Goal: Task Accomplishment & Management: Complete application form

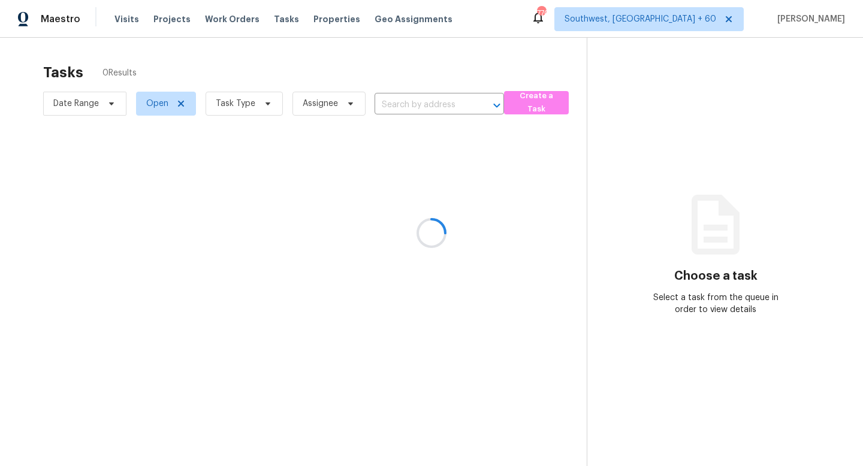
click at [458, 94] on div at bounding box center [431, 233] width 863 height 466
click at [430, 102] on div at bounding box center [431, 233] width 863 height 466
click at [398, 99] on div at bounding box center [431, 233] width 863 height 466
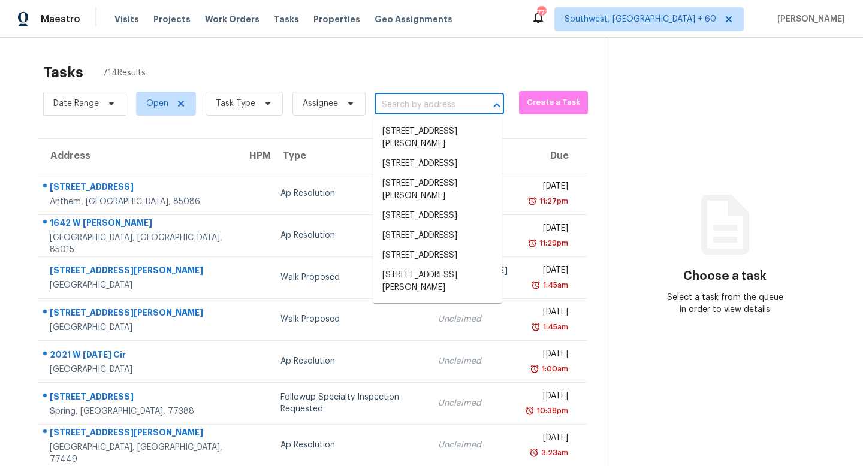
click at [411, 100] on input "text" at bounding box center [423, 105] width 96 height 19
paste input "[STREET_ADDRESS]"
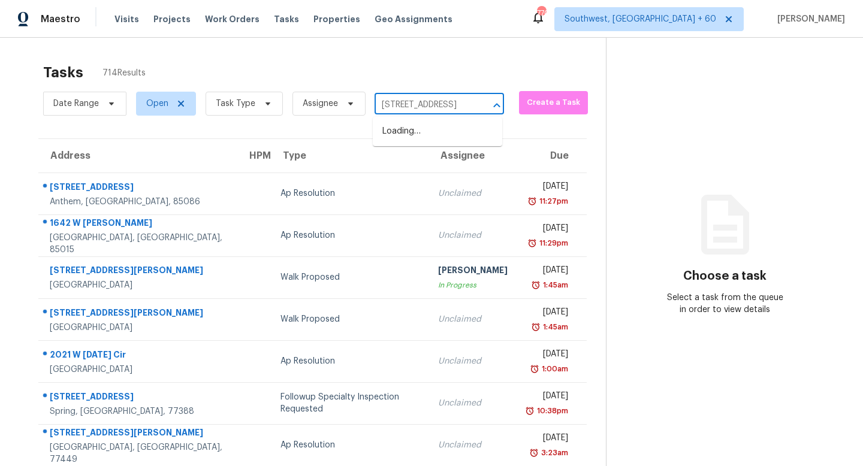
scroll to position [0, 97]
click at [429, 108] on input "[STREET_ADDRESS]" at bounding box center [423, 105] width 96 height 19
click at [447, 105] on input "[STREET_ADDRESS]" at bounding box center [423, 105] width 96 height 19
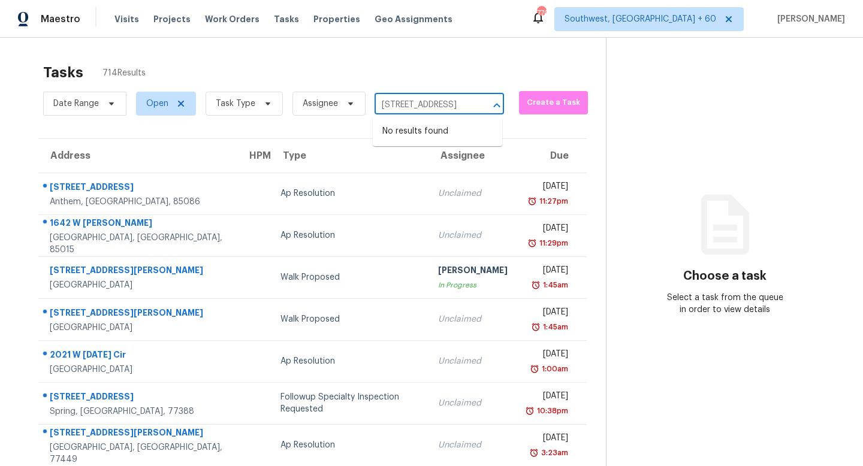
click at [447, 105] on input "[STREET_ADDRESS]" at bounding box center [423, 105] width 96 height 19
type input "[STREET_ADDRESS]"
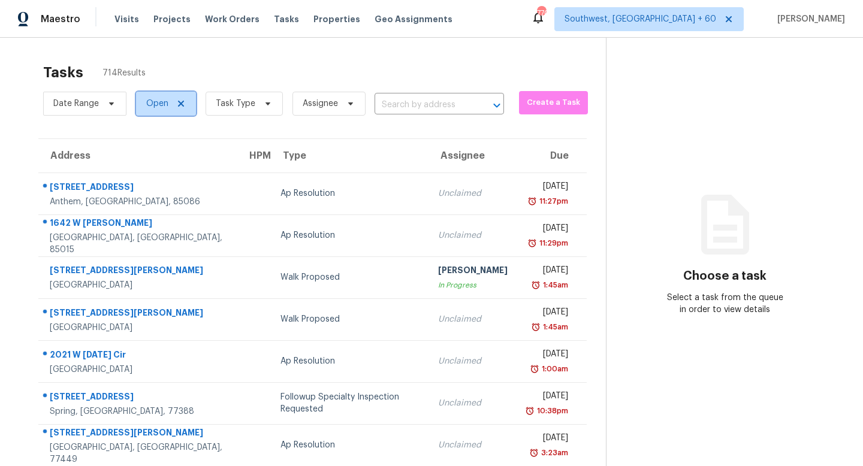
click at [155, 107] on span "Open" at bounding box center [157, 104] width 22 height 12
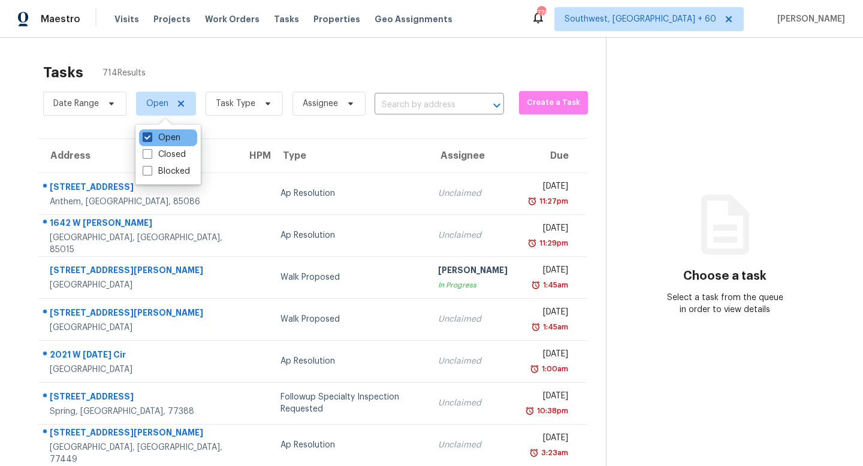
click at [170, 135] on label "Open" at bounding box center [162, 138] width 38 height 12
click at [150, 135] on input "Open" at bounding box center [147, 136] width 8 height 8
checkbox input "false"
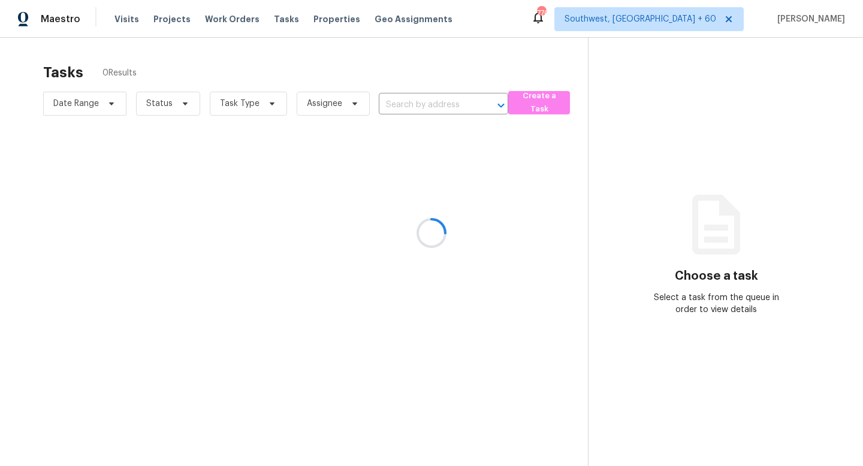
click at [384, 136] on div at bounding box center [431, 233] width 863 height 466
click at [426, 94] on div at bounding box center [431, 233] width 863 height 466
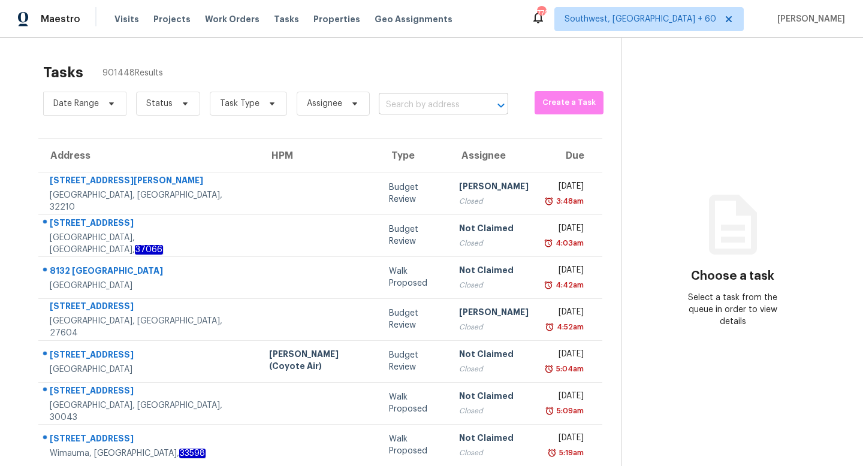
click at [413, 106] on input "text" at bounding box center [427, 105] width 96 height 19
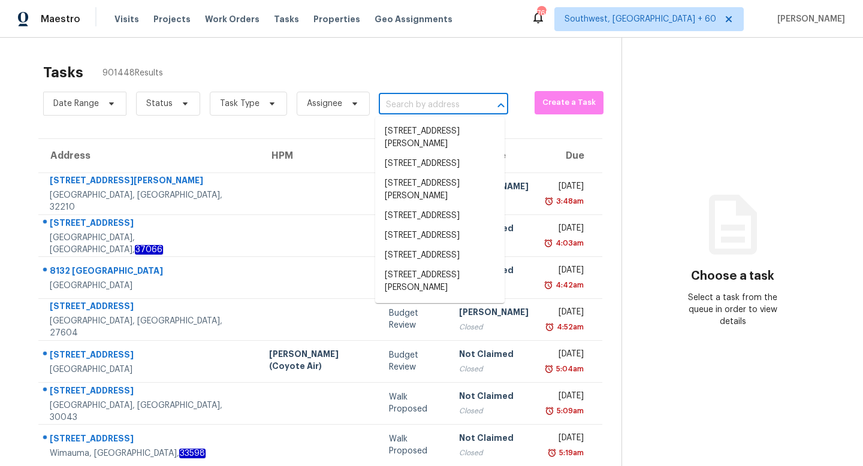
paste input "[STREET_ADDRESS]"
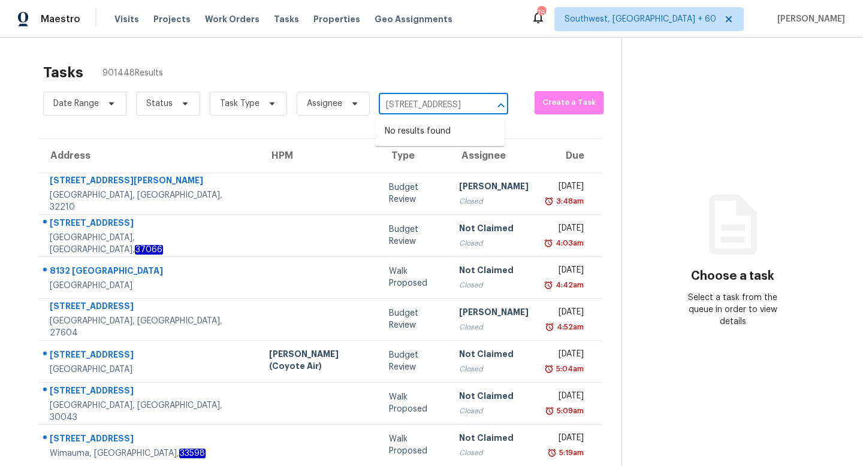
drag, startPoint x: 446, startPoint y: 101, endPoint x: 337, endPoint y: 110, distance: 110.0
click at [337, 110] on div "Date Range Status Task Type Assignee [STREET_ADDRESS] ​" at bounding box center [275, 103] width 465 height 31
drag, startPoint x: 385, startPoint y: 106, endPoint x: 471, endPoint y: 113, distance: 86.0
click at [471, 113] on input "[STREET_ADDRESS]" at bounding box center [427, 105] width 96 height 19
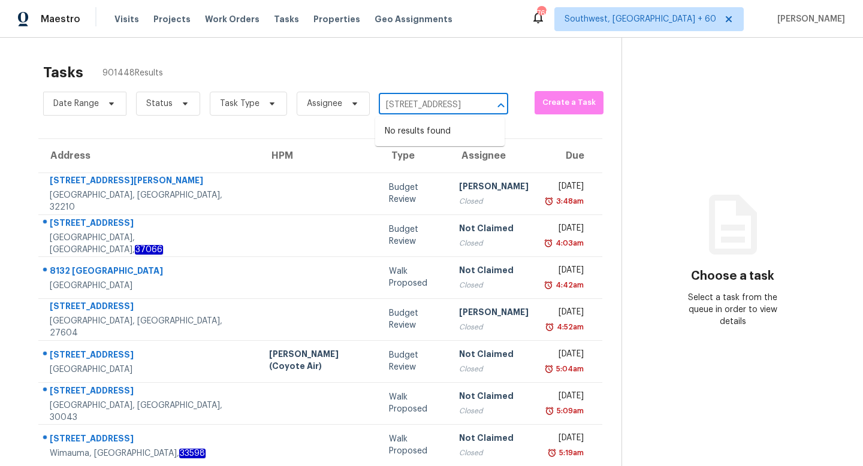
click at [473, 107] on div "[STREET_ADDRESS] ​" at bounding box center [443, 105] width 129 height 19
click at [477, 105] on div at bounding box center [492, 105] width 31 height 17
drag, startPoint x: 477, startPoint y: 105, endPoint x: 402, endPoint y: 105, distance: 75.5
click at [402, 105] on div "[STREET_ADDRESS] ​" at bounding box center [443, 105] width 129 height 19
click at [419, 105] on input "[STREET_ADDRESS]" at bounding box center [427, 105] width 96 height 19
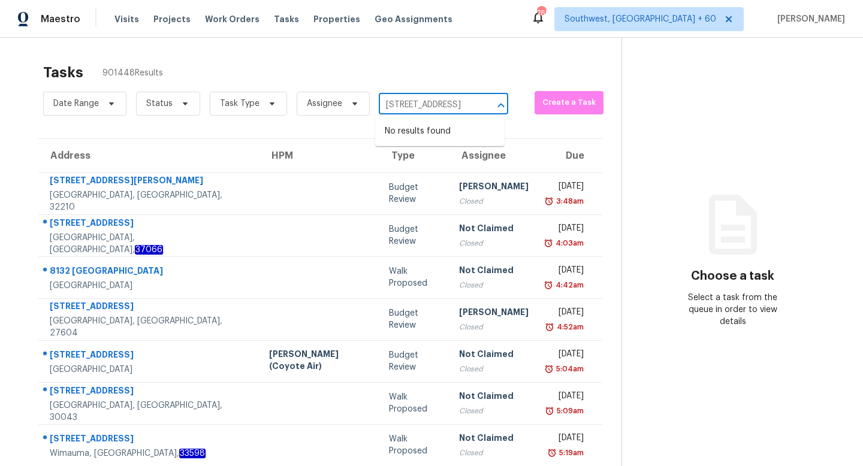
drag, startPoint x: 476, startPoint y: 103, endPoint x: 336, endPoint y: 109, distance: 140.4
click at [336, 109] on div "Date Range Status Task Type Assignee [STREET_ADDRESS] ​" at bounding box center [275, 103] width 465 height 31
drag, startPoint x: 472, startPoint y: 104, endPoint x: 359, endPoint y: 104, distance: 112.7
click at [358, 104] on div "Date Range Status Task Type Assignee [STREET_ADDRESS] ​" at bounding box center [275, 103] width 465 height 31
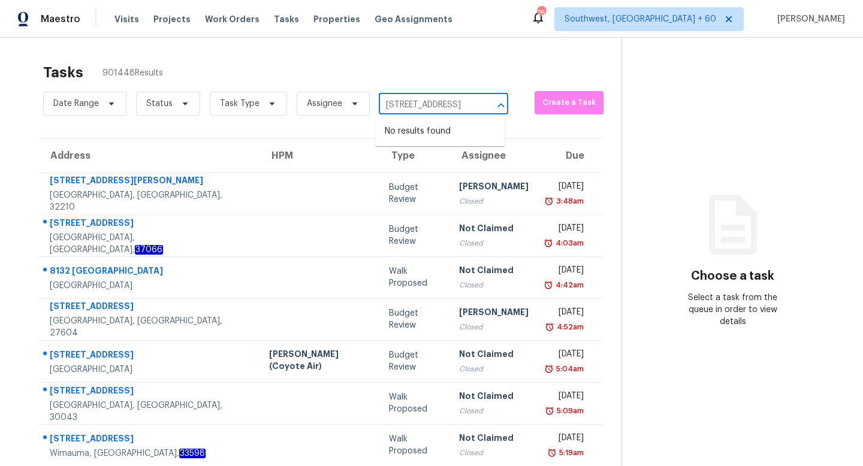
drag, startPoint x: 400, startPoint y: 102, endPoint x: 339, endPoint y: 119, distance: 63.4
click at [339, 119] on div "Date Range Status Task Type Assignee [STREET_ADDRESS] ​" at bounding box center [275, 103] width 465 height 31
drag, startPoint x: 460, startPoint y: 102, endPoint x: 469, endPoint y: 107, distance: 10.2
click at [468, 107] on input "[STREET_ADDRESS]" at bounding box center [427, 105] width 96 height 19
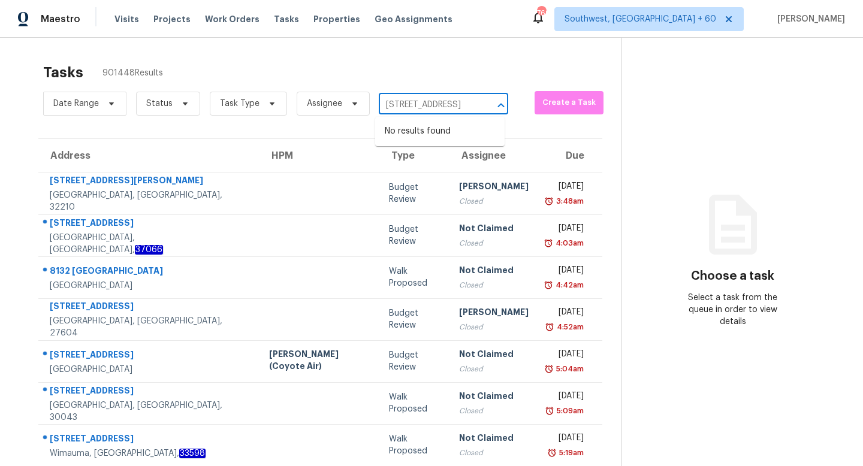
click at [403, 108] on input "[STREET_ADDRESS]" at bounding box center [427, 105] width 96 height 19
click at [387, 105] on input "[STREET_ADDRESS]" at bounding box center [427, 105] width 96 height 19
click at [391, 105] on input "[STREET_ADDRESS]" at bounding box center [427, 105] width 96 height 19
click at [390, 105] on input "[STREET_ADDRESS]" at bounding box center [427, 105] width 96 height 19
drag, startPoint x: 392, startPoint y: 105, endPoint x: 497, endPoint y: 110, distance: 105.0
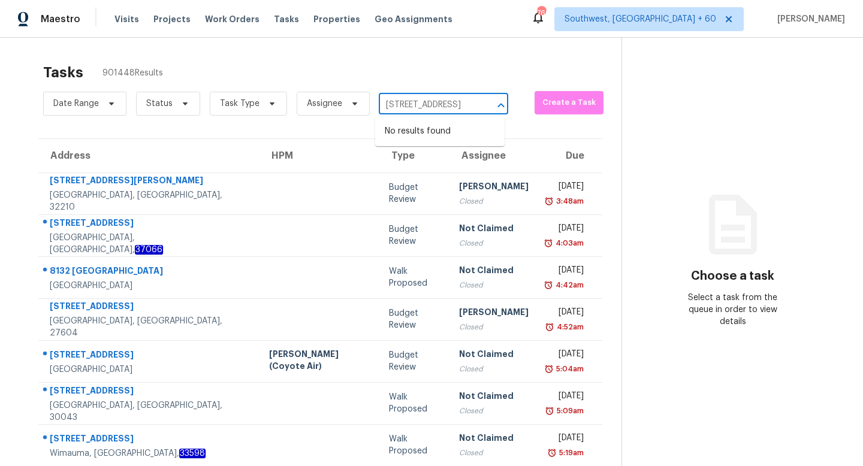
click at [497, 110] on div "[STREET_ADDRESS] ​" at bounding box center [443, 105] width 129 height 19
click at [477, 110] on div at bounding box center [492, 105] width 31 height 17
drag, startPoint x: 475, startPoint y: 110, endPoint x: 462, endPoint y: 105, distance: 13.3
click at [463, 107] on div "[STREET_ADDRESS] ​" at bounding box center [443, 105] width 129 height 19
click at [462, 105] on input "[STREET_ADDRESS]" at bounding box center [427, 105] width 96 height 19
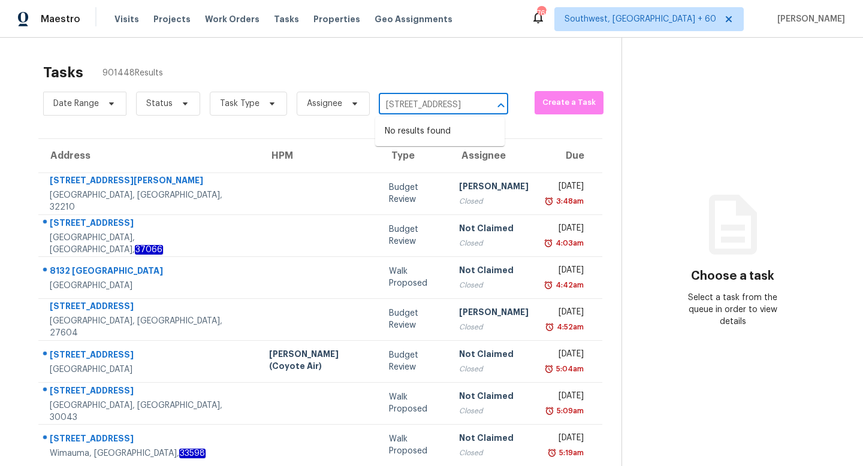
drag, startPoint x: 391, startPoint y: 104, endPoint x: 482, endPoint y: 110, distance: 90.7
click at [482, 110] on div "[STREET_ADDRESS] ​" at bounding box center [443, 105] width 129 height 19
click at [397, 109] on input "[STREET_ADDRESS]" at bounding box center [427, 105] width 96 height 19
click at [388, 105] on input "[STREET_ADDRESS]" at bounding box center [427, 105] width 96 height 19
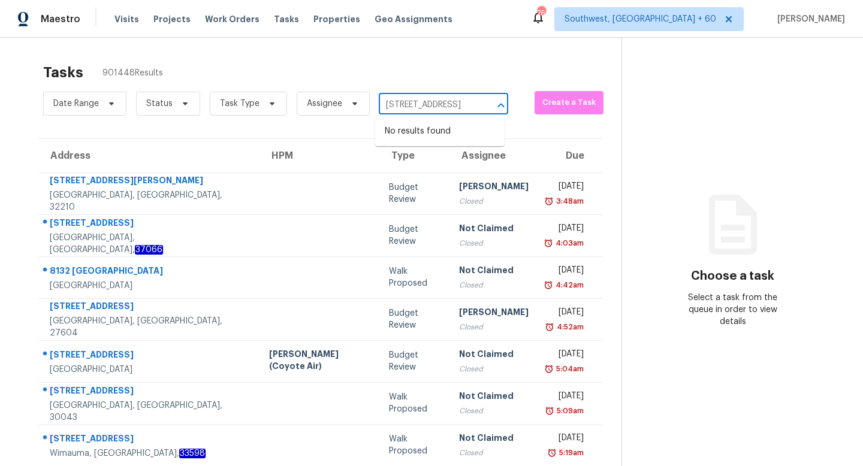
drag, startPoint x: 437, startPoint y: 105, endPoint x: 417, endPoint y: 117, distance: 24.2
click at [417, 117] on body "Maestro Visits Projects Work Orders Tasks Properties Geo Assignments [STREET_AD…" at bounding box center [431, 233] width 863 height 466
click at [437, 107] on input "[STREET_ADDRESS]" at bounding box center [427, 105] width 96 height 19
click at [455, 104] on input "[STREET_ADDRESS]" at bounding box center [427, 105] width 96 height 19
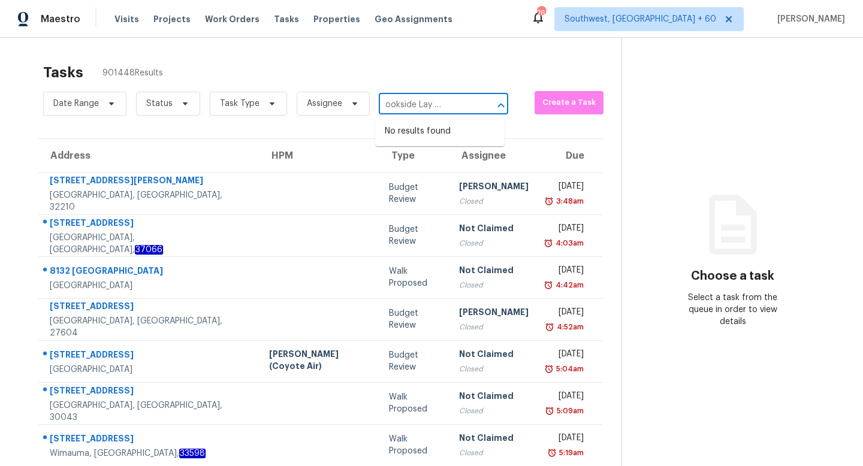
type input "1797 Brookside Lay rcross, GA 30093"
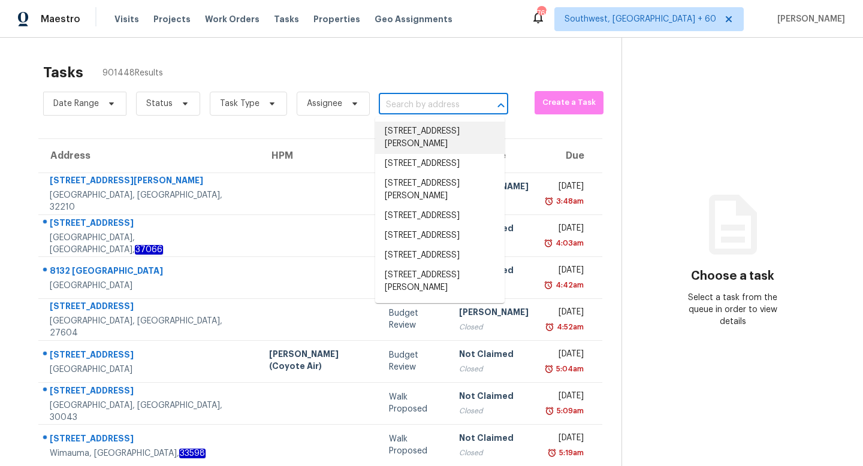
paste input "[STREET_ADDRESS]"
type input "[STREET_ADDRESS]"
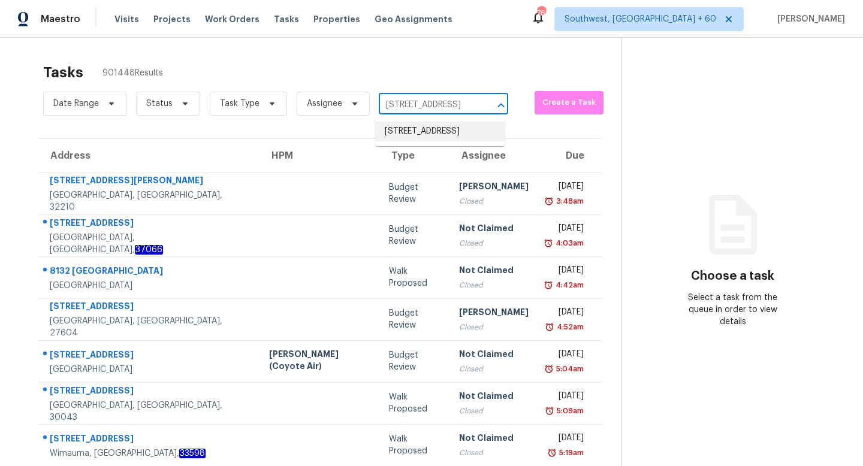
click at [432, 141] on li "[STREET_ADDRESS]" at bounding box center [439, 132] width 129 height 20
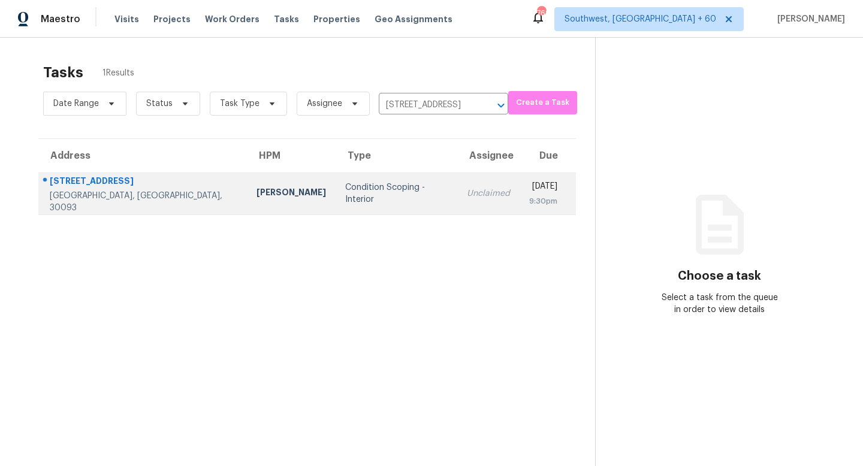
click at [336, 180] on td "Condition Scoping - Interior" at bounding box center [396, 194] width 121 height 42
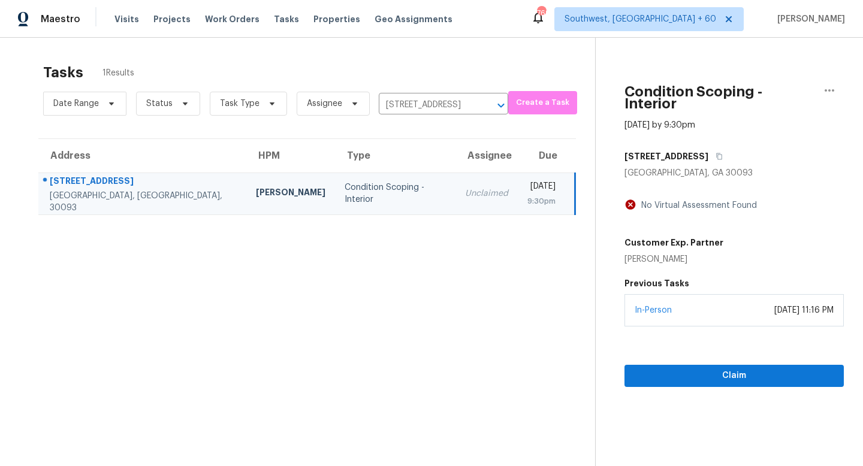
click at [739, 312] on div "In-Person [DATE] 11:16 PM" at bounding box center [733, 310] width 219 height 32
click at [732, 352] on div "Claim" at bounding box center [733, 357] width 219 height 61
click at [732, 369] on span "Claim" at bounding box center [734, 376] width 200 height 15
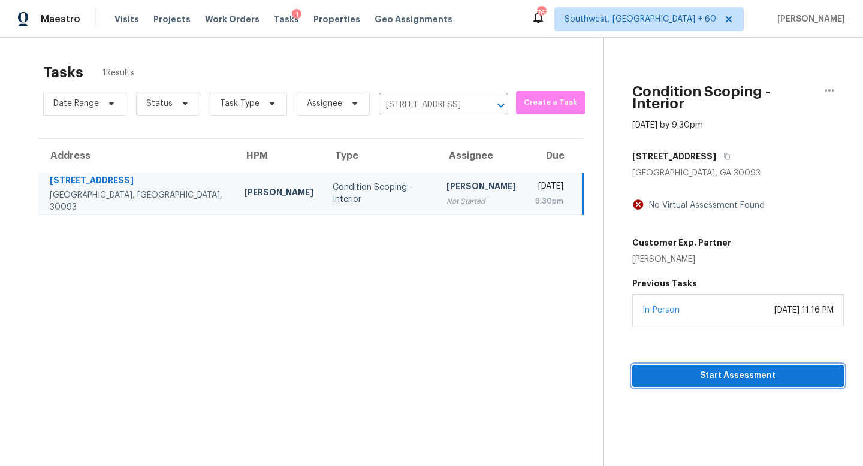
click at [679, 378] on span "Start Assessment" at bounding box center [738, 376] width 192 height 15
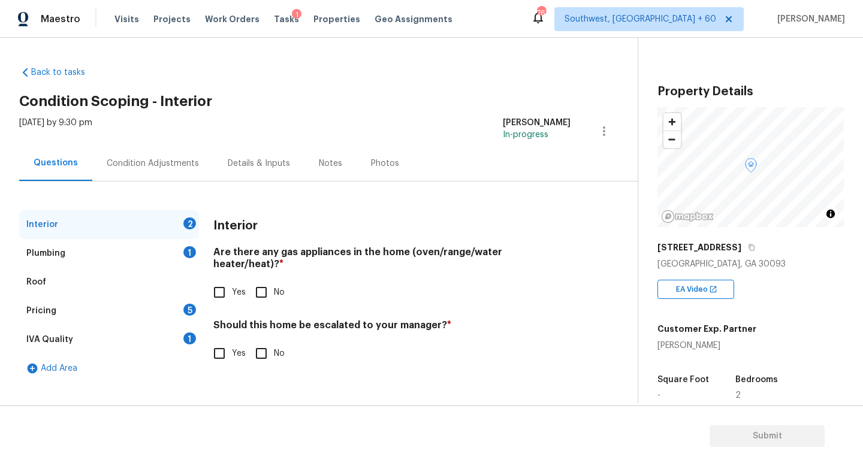
click at [264, 280] on input "No" at bounding box center [261, 292] width 25 height 25
checkbox input "true"
click at [93, 260] on div "Plumbing 1" at bounding box center [109, 253] width 180 height 29
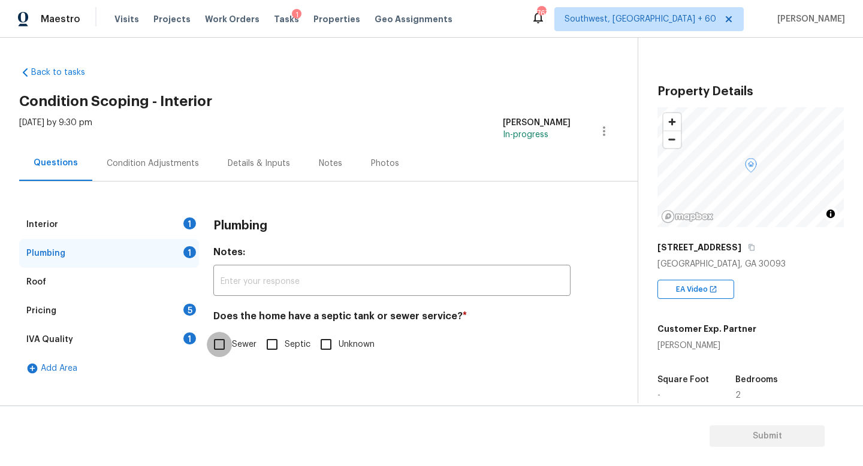
click at [227, 341] on input "Sewer" at bounding box center [219, 344] width 25 height 25
checkbox input "true"
click at [114, 226] on div "Interior 1" at bounding box center [109, 224] width 180 height 29
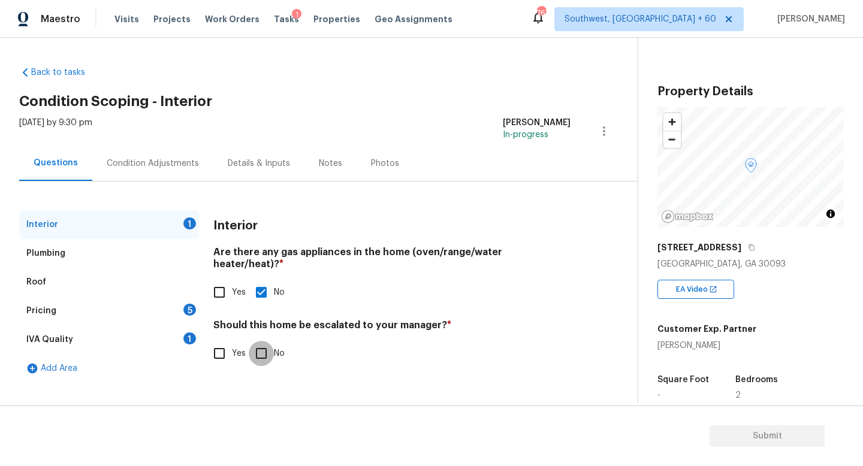
click at [264, 341] on input "No" at bounding box center [261, 353] width 25 height 25
checkbox input "true"
click at [104, 252] on div "Plumbing" at bounding box center [109, 253] width 180 height 29
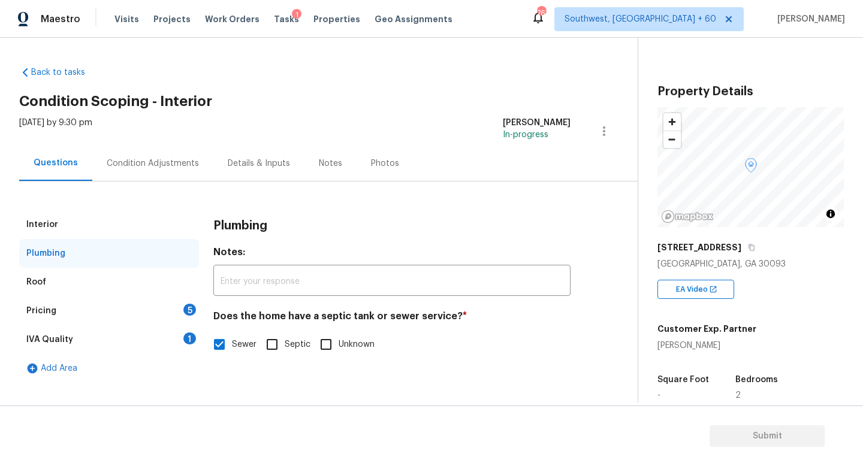
click at [102, 272] on div "Roof" at bounding box center [109, 282] width 180 height 29
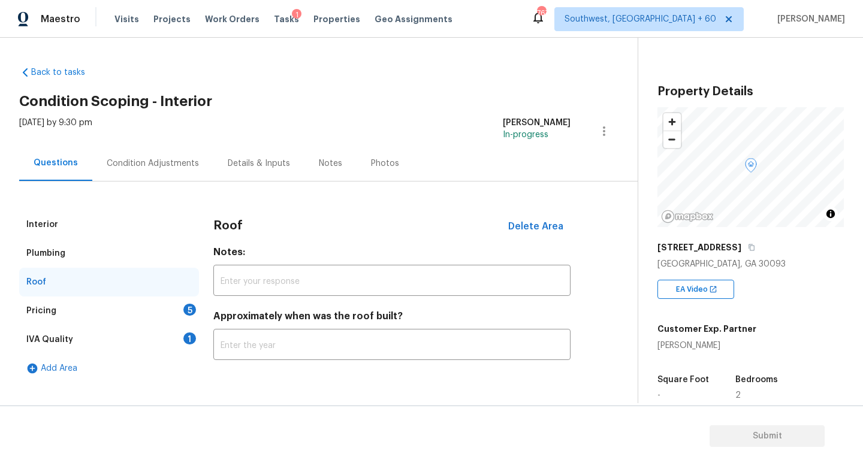
click at [110, 297] on div "Pricing 5" at bounding box center [109, 311] width 180 height 29
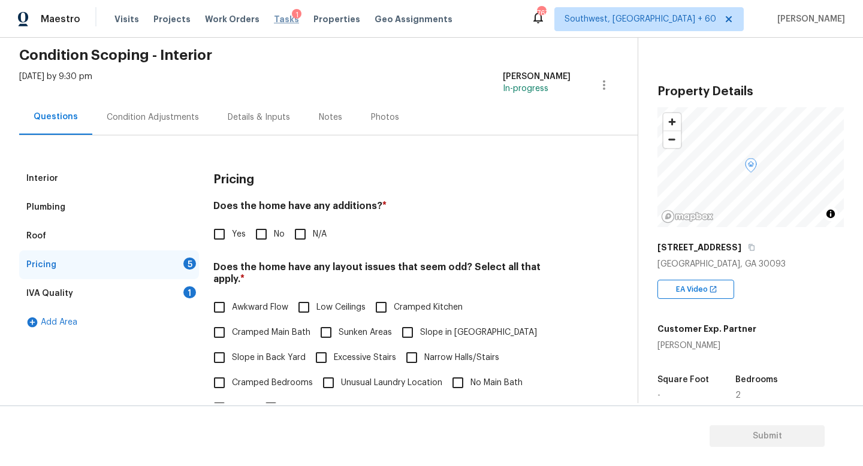
scroll to position [49, 0]
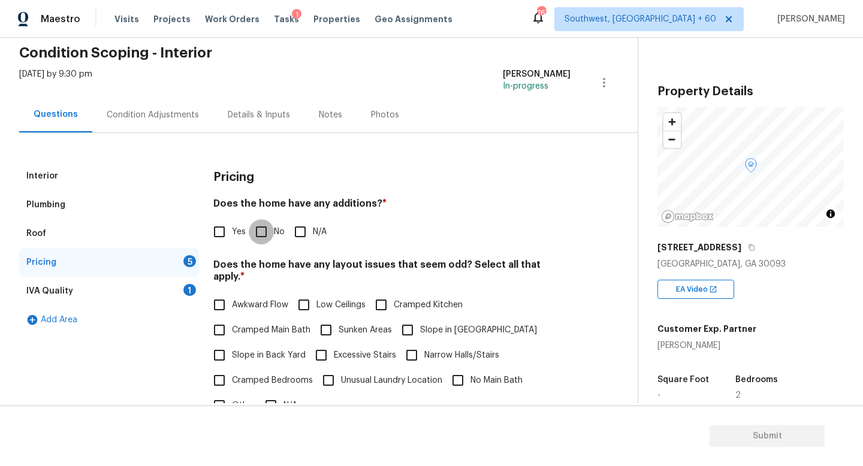
click at [261, 231] on input "No" at bounding box center [261, 231] width 25 height 25
checkbox input "true"
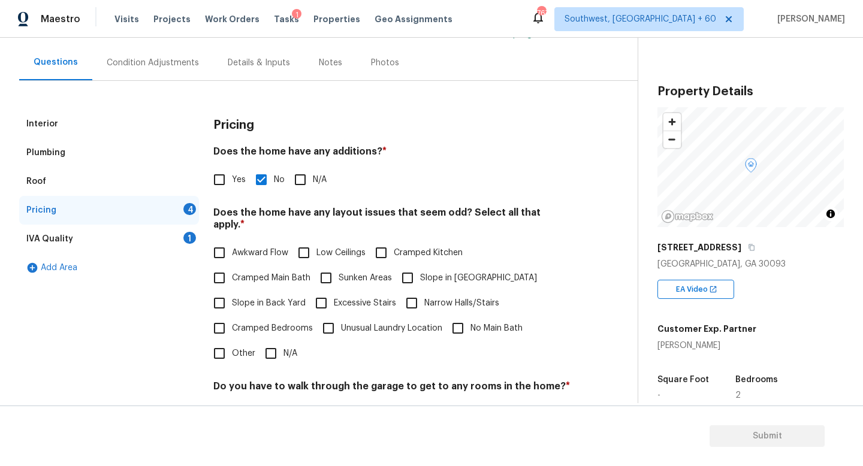
scroll to position [178, 0]
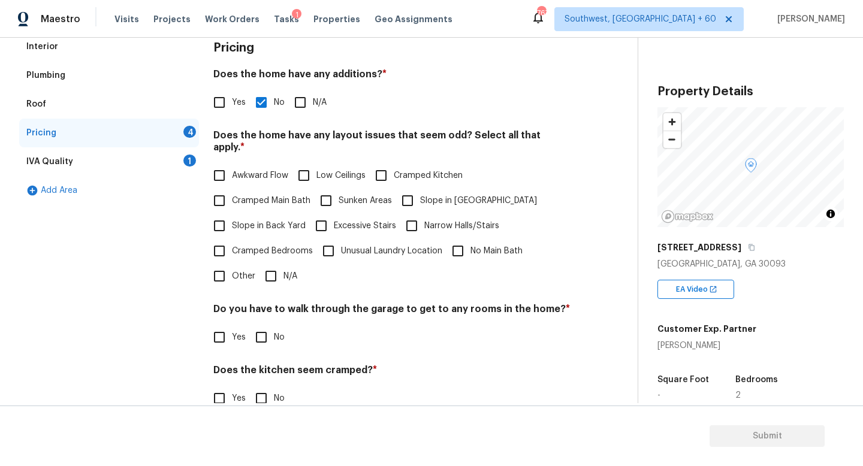
click at [267, 266] on input "N/A" at bounding box center [270, 276] width 25 height 25
checkbox input "true"
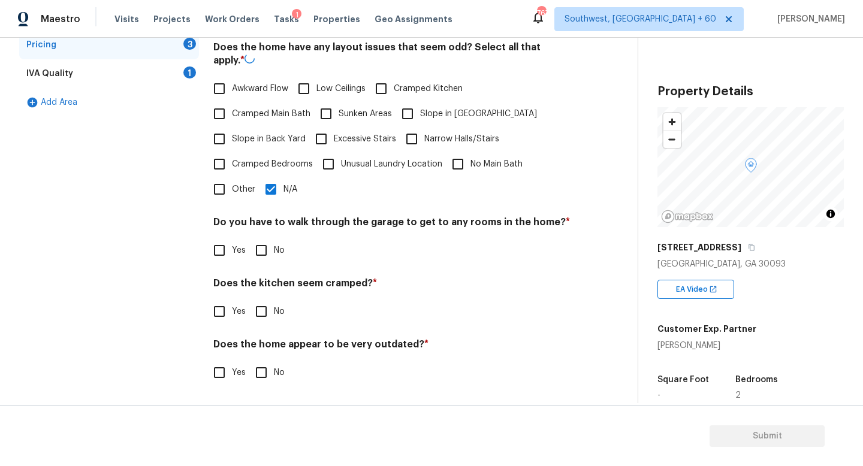
scroll to position [253, 0]
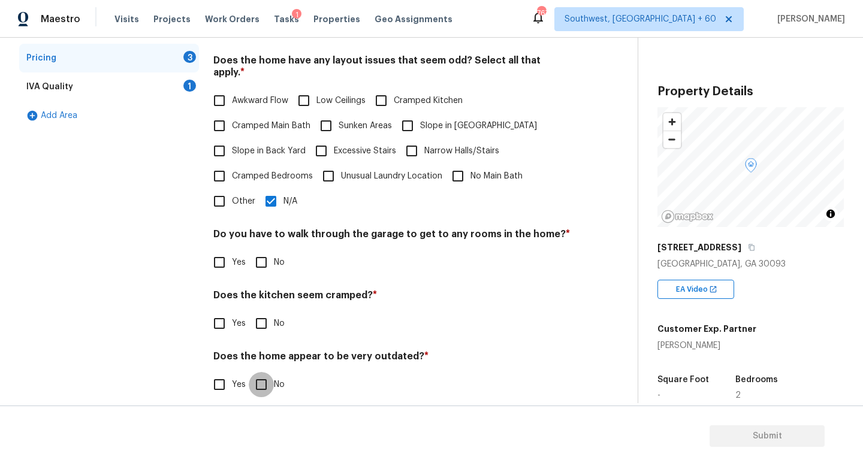
click at [257, 381] on input "No" at bounding box center [261, 384] width 25 height 25
checkbox input "true"
click at [86, 85] on div "IVA Quality 1" at bounding box center [109, 87] width 180 height 29
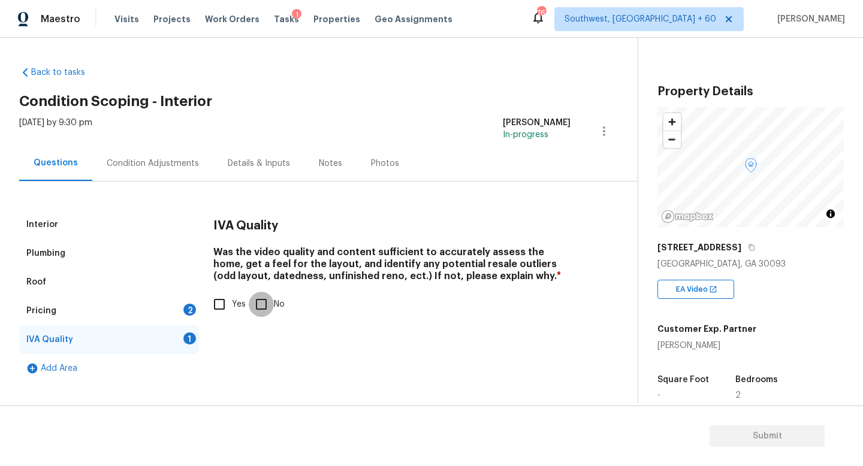
click at [259, 311] on input "No" at bounding box center [261, 304] width 25 height 25
checkbox input "true"
click at [95, 312] on div "Pricing 2" at bounding box center [109, 311] width 180 height 29
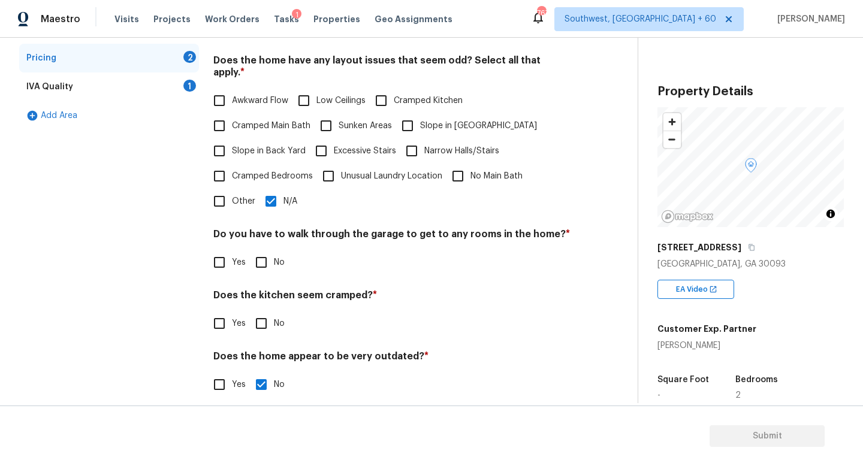
scroll to position [135, 0]
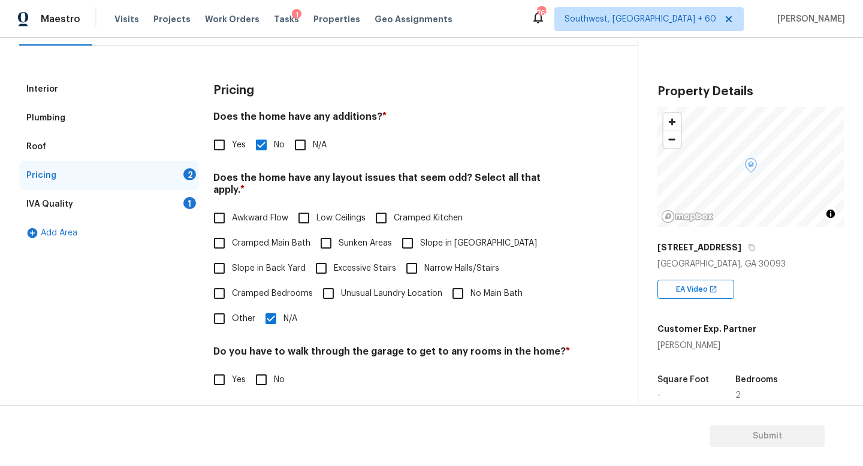
click at [98, 147] on div "Roof" at bounding box center [109, 146] width 180 height 29
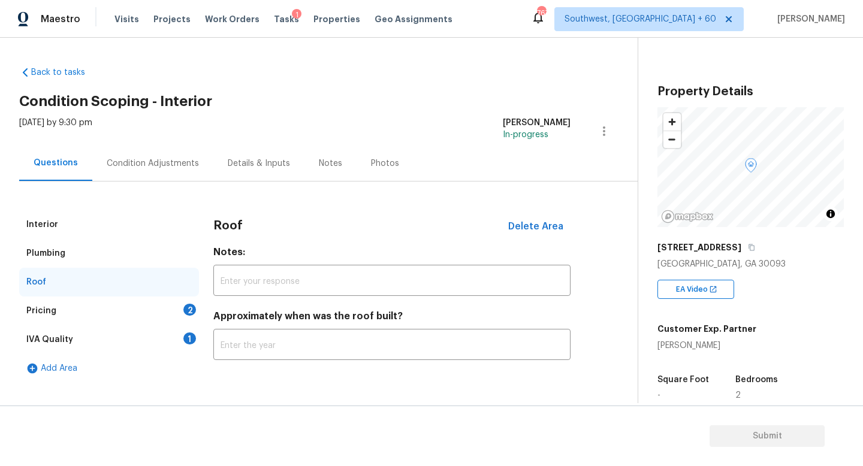
click at [105, 304] on div "Pricing 2" at bounding box center [109, 311] width 180 height 29
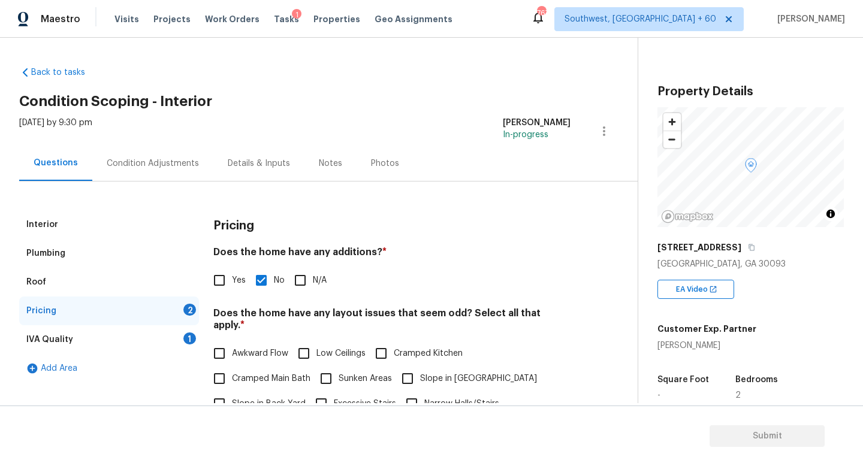
click at [108, 337] on div "IVA Quality 1" at bounding box center [109, 339] width 180 height 29
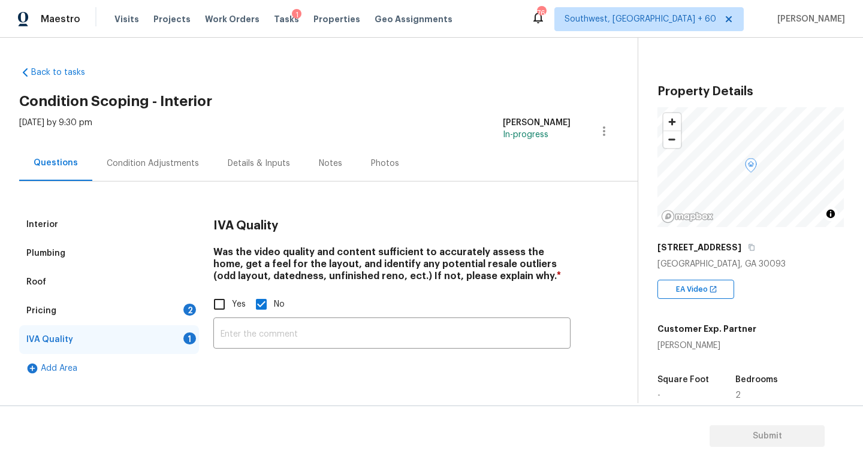
click at [173, 161] on div "Condition Adjustments" at bounding box center [153, 164] width 92 height 12
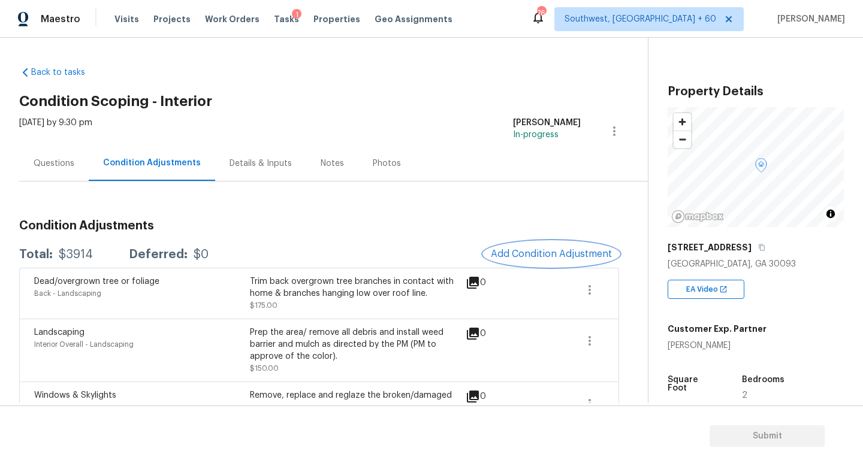
click at [515, 249] on span "Add Condition Adjustment" at bounding box center [551, 254] width 121 height 11
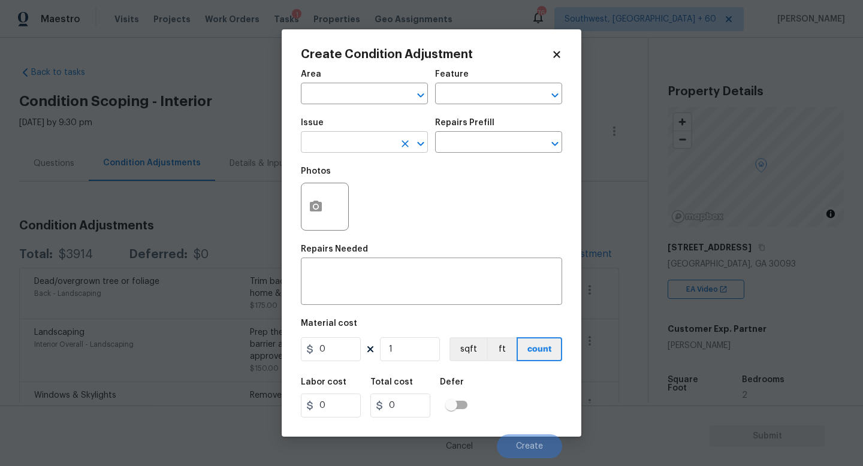
click at [376, 147] on input "text" at bounding box center [347, 143] width 93 height 19
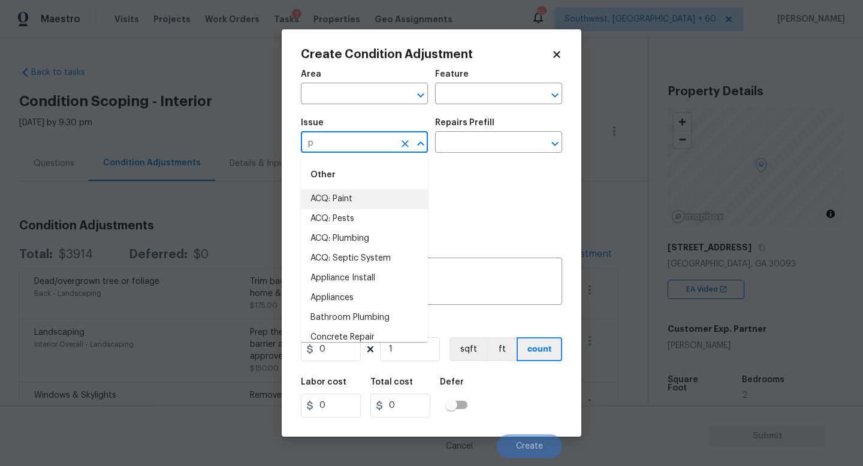
click at [361, 195] on li "ACQ: Paint" at bounding box center [364, 199] width 127 height 20
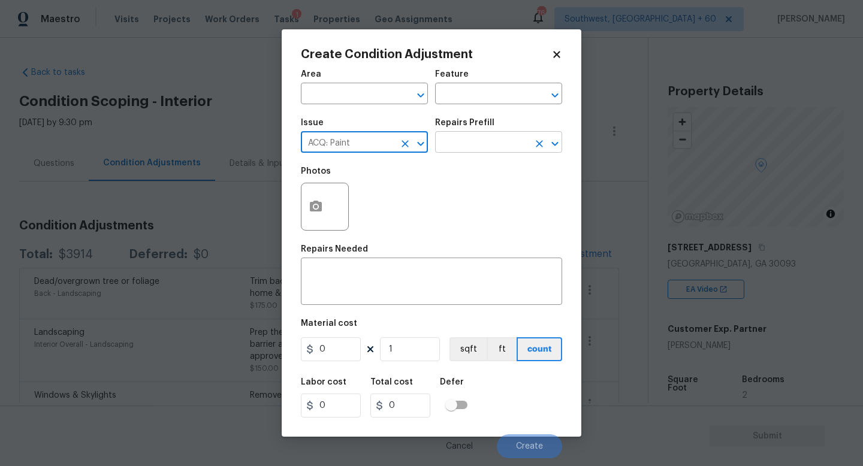
type input "ACQ: Paint"
click at [465, 144] on input "text" at bounding box center [481, 143] width 93 height 19
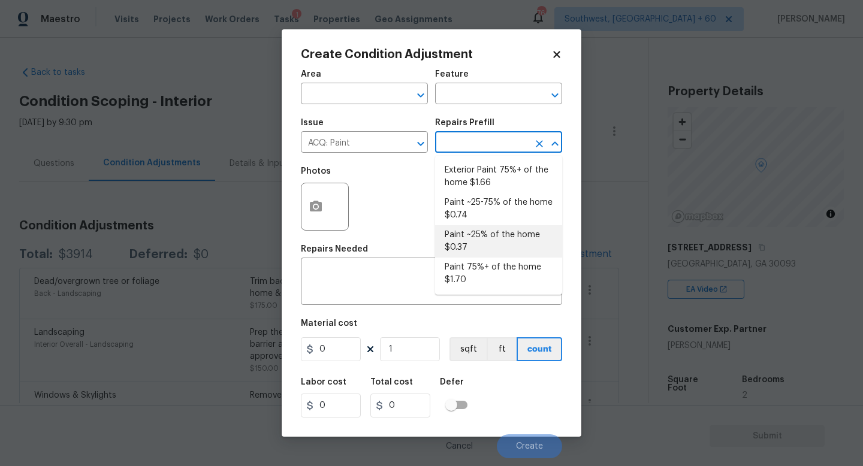
drag, startPoint x: 481, startPoint y: 221, endPoint x: 471, endPoint y: 246, distance: 27.5
click at [472, 248] on ul "Exterior Paint 75%+ of the home $1.66 Paint ~25-75% of the home $0.74 Paint ~25…" at bounding box center [498, 225] width 127 height 139
click at [471, 246] on li "Paint ~25% of the home $0.37" at bounding box center [498, 241] width 127 height 32
type input "Acquisition"
type textarea "Acquisition Scope: ~25% of the home needs interior paint"
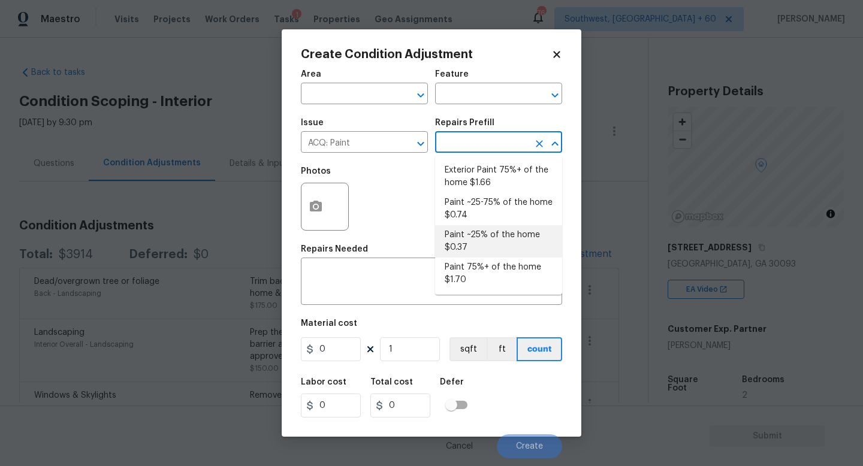
type input "0.37"
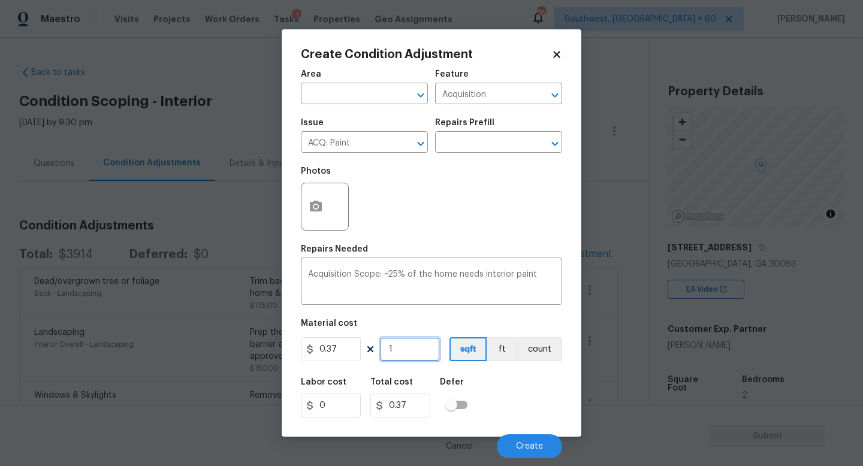
click at [402, 350] on input "1" at bounding box center [410, 349] width 60 height 24
type input "0"
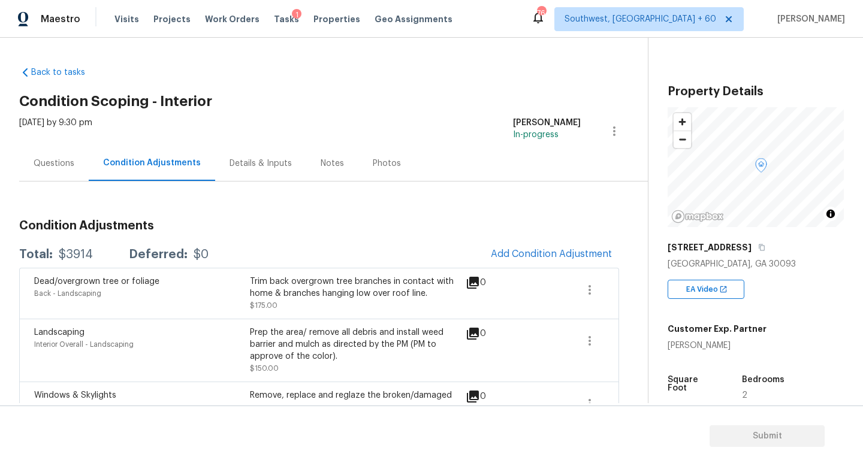
click at [675, 339] on body "Maestro Visits Projects Work Orders Tasks 1 Properties Geo Assignments 764 Sout…" at bounding box center [431, 233] width 863 height 466
click at [698, 246] on h5 "[STREET_ADDRESS]" at bounding box center [710, 248] width 84 height 12
copy div "[STREET_ADDRESS]"
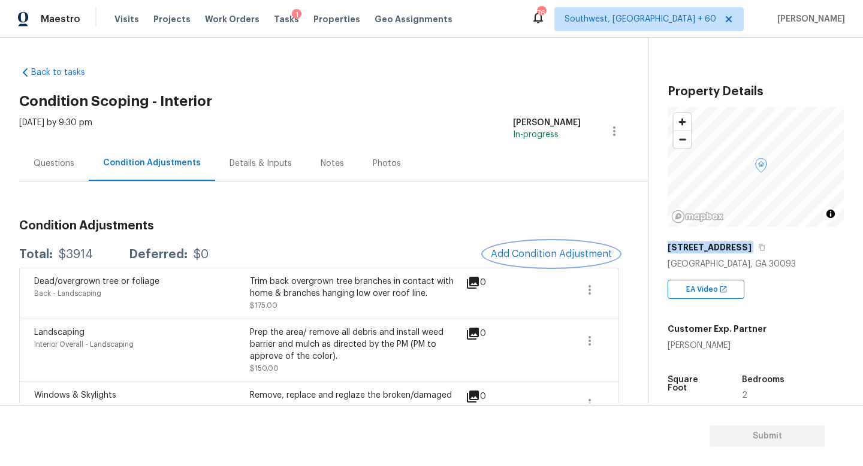
click at [550, 252] on span "Add Condition Adjustment" at bounding box center [551, 254] width 121 height 11
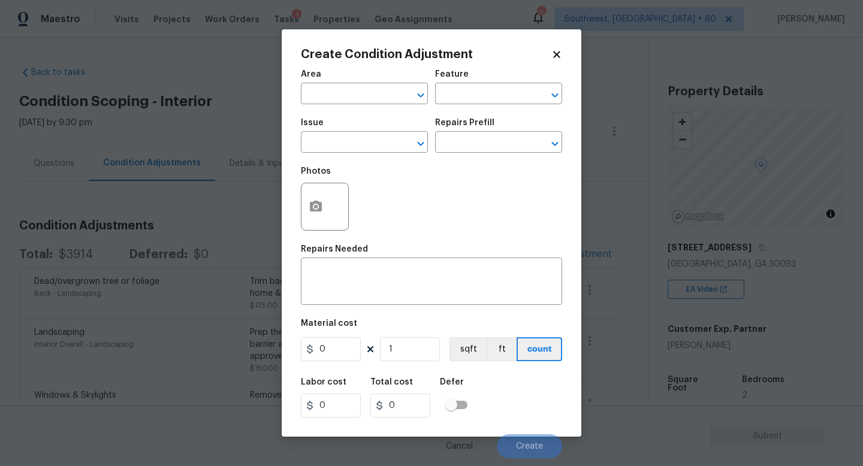
click at [366, 156] on span "Issue ​" at bounding box center [364, 135] width 127 height 49
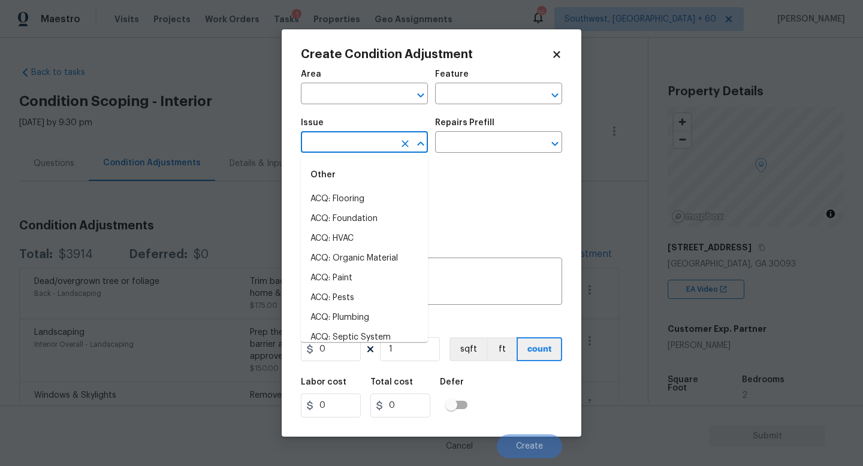
click at [366, 150] on input "text" at bounding box center [347, 143] width 93 height 19
click at [347, 198] on li "ACQ: Paint" at bounding box center [364, 199] width 127 height 20
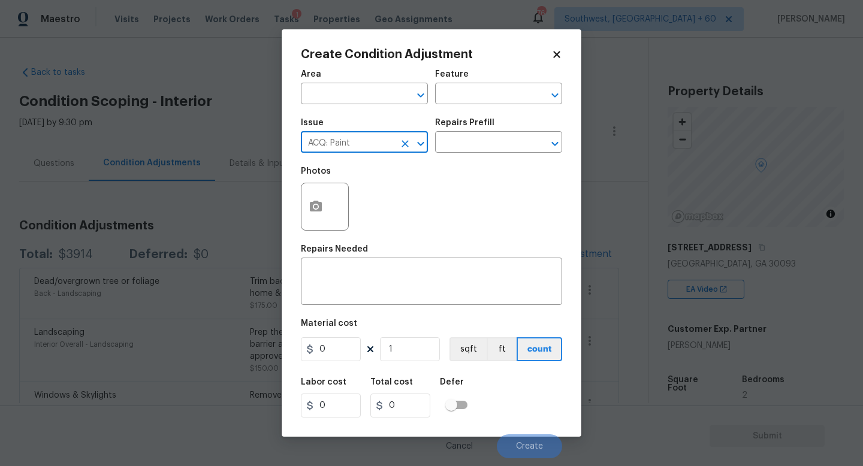
type input "ACQ: Paint"
click at [481, 134] on div "Repairs Prefill" at bounding box center [498, 127] width 127 height 16
click at [395, 93] on div "​" at bounding box center [364, 95] width 127 height 19
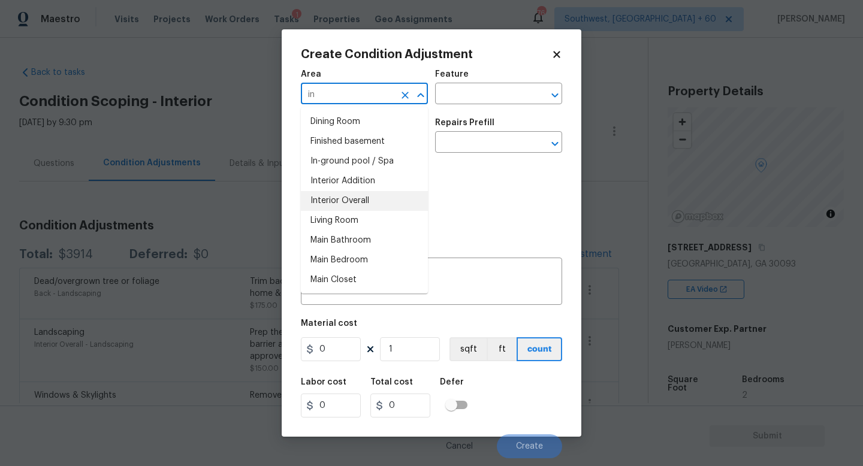
click at [363, 198] on li "Interior Overall" at bounding box center [364, 201] width 127 height 20
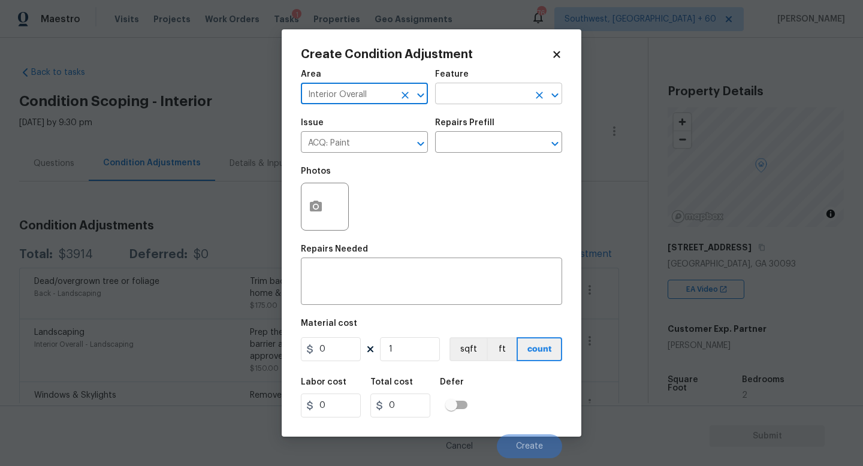
type input "Interior Overall"
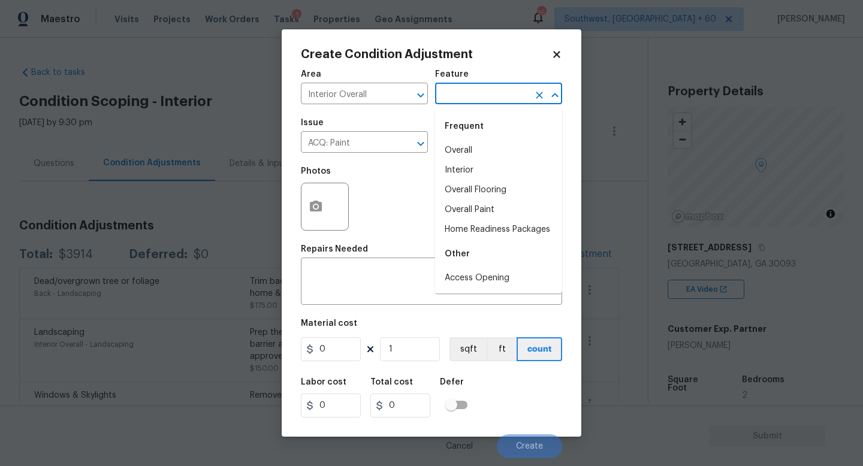
click at [503, 87] on input "text" at bounding box center [481, 95] width 93 height 19
click at [398, 192] on div "Photos" at bounding box center [431, 199] width 261 height 78
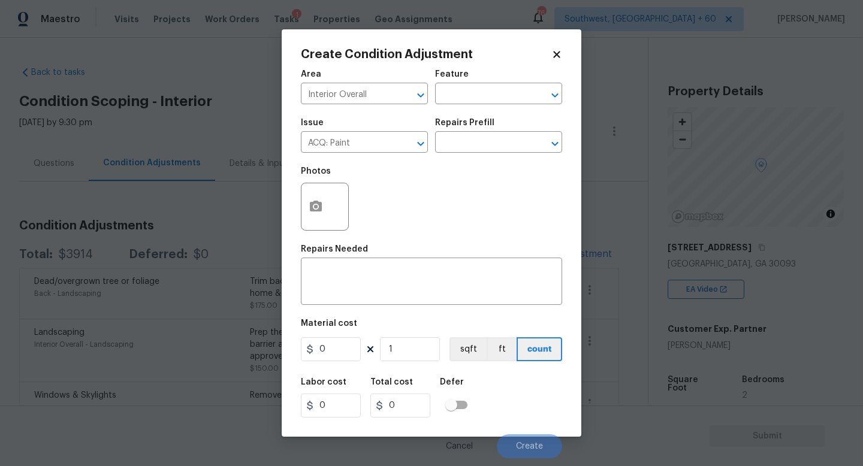
click at [493, 133] on div "Repairs Prefill" at bounding box center [498, 127] width 127 height 16
click at [491, 140] on input "text" at bounding box center [481, 143] width 93 height 19
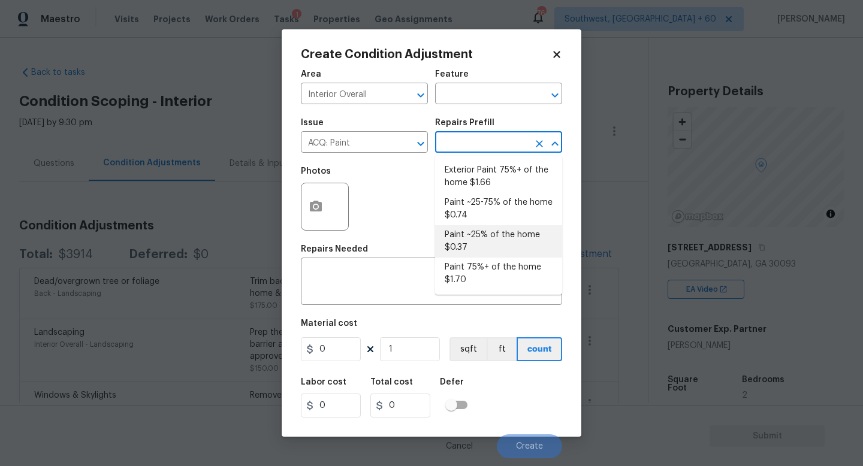
click at [481, 234] on li "Paint ~25% of the home $0.37" at bounding box center [498, 241] width 127 height 32
type input "Acquisition"
type textarea "Acquisition Scope: ~25% of the home needs interior paint"
type input "0.37"
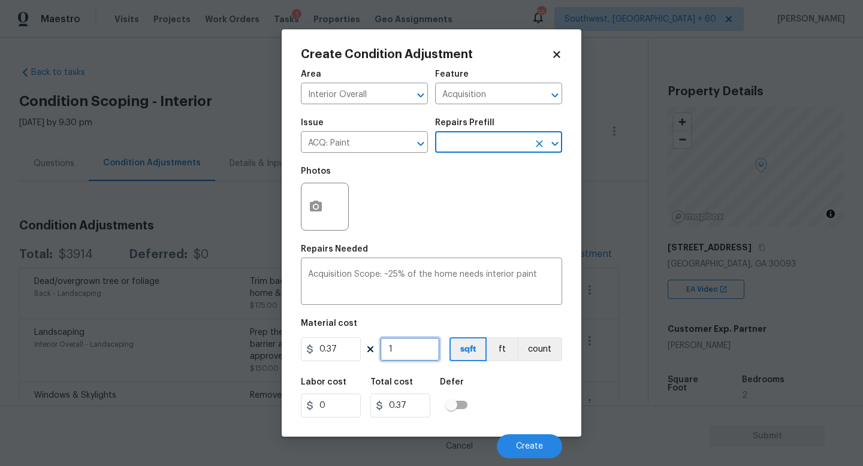
click at [397, 354] on input "1" at bounding box center [410, 349] width 60 height 24
type input "13"
type input "4.81"
type input "132"
type input "48.84"
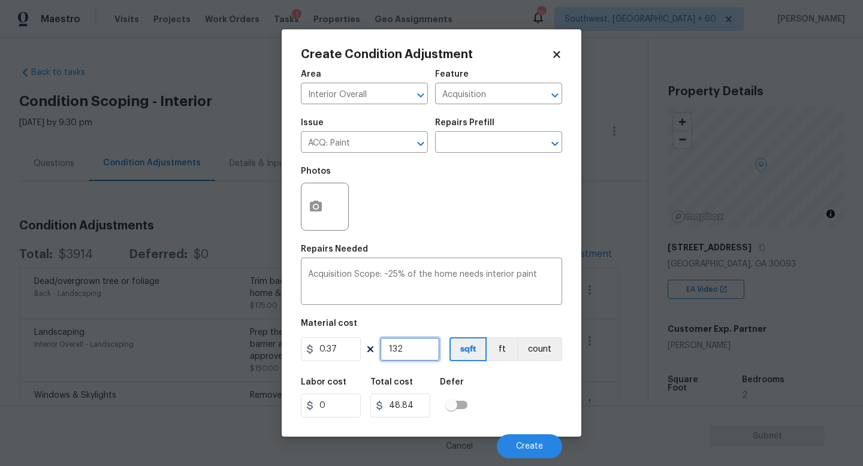
type input "1320"
type input "488.4"
type input "1320"
click at [327, 216] on button "button" at bounding box center [315, 206] width 29 height 47
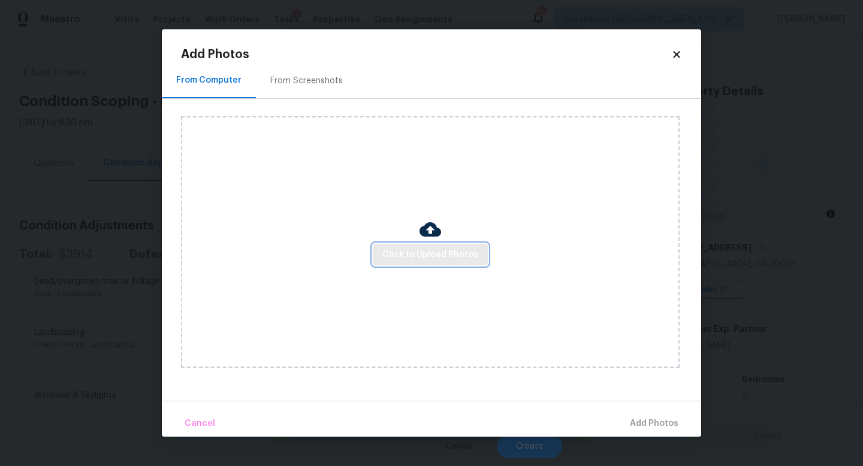
click at [431, 244] on button "Click to Upload Photos" at bounding box center [430, 255] width 115 height 22
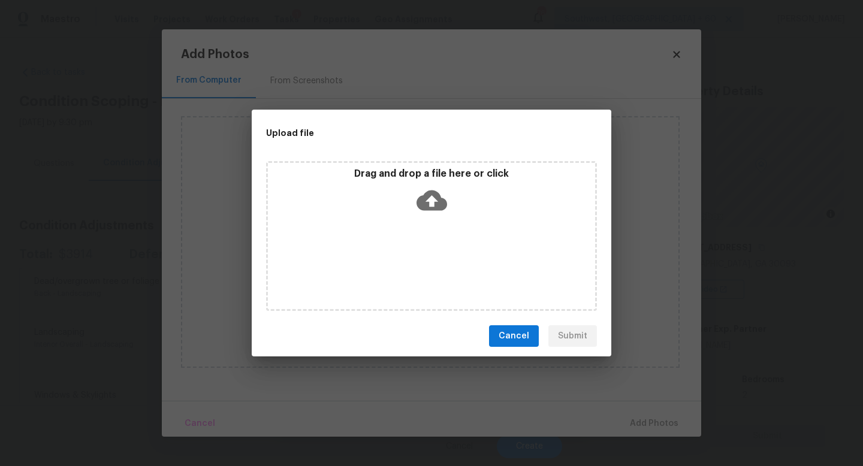
click at [434, 194] on icon at bounding box center [432, 201] width 31 height 20
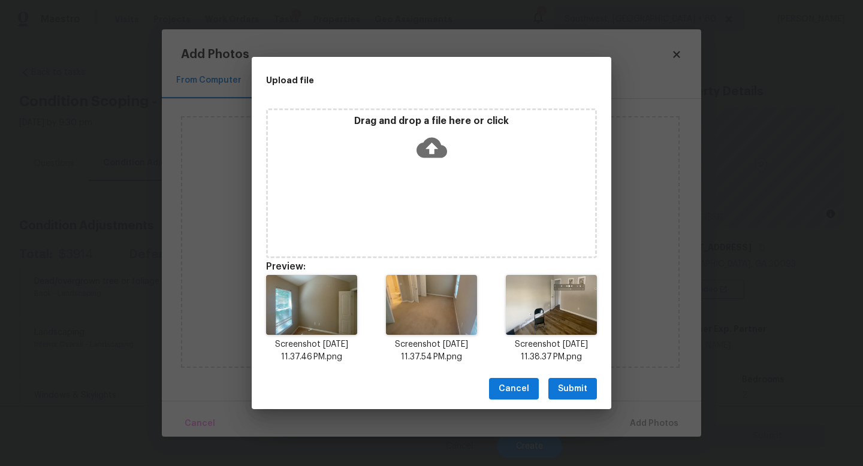
click at [565, 384] on span "Submit" at bounding box center [572, 389] width 29 height 15
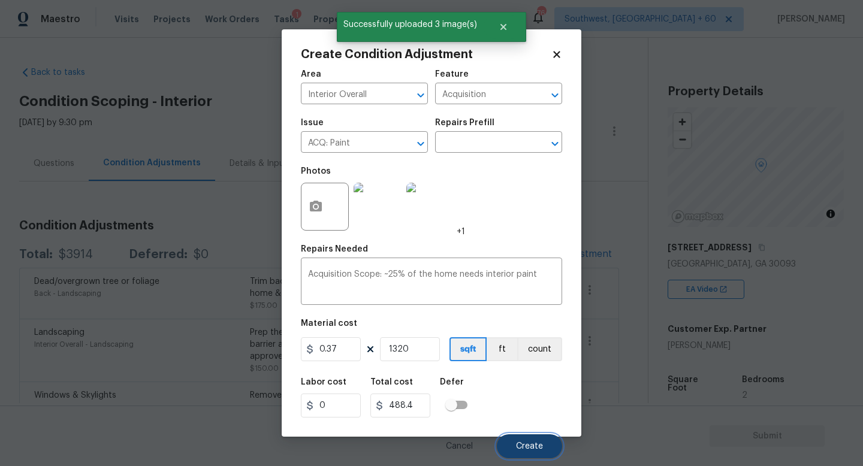
click at [530, 439] on button "Create" at bounding box center [529, 446] width 65 height 24
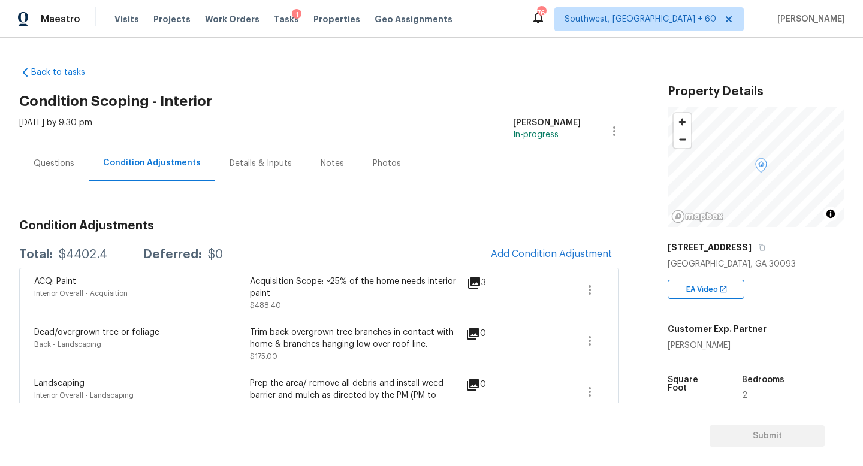
click at [237, 162] on div "Details & Inputs" at bounding box center [261, 164] width 62 height 12
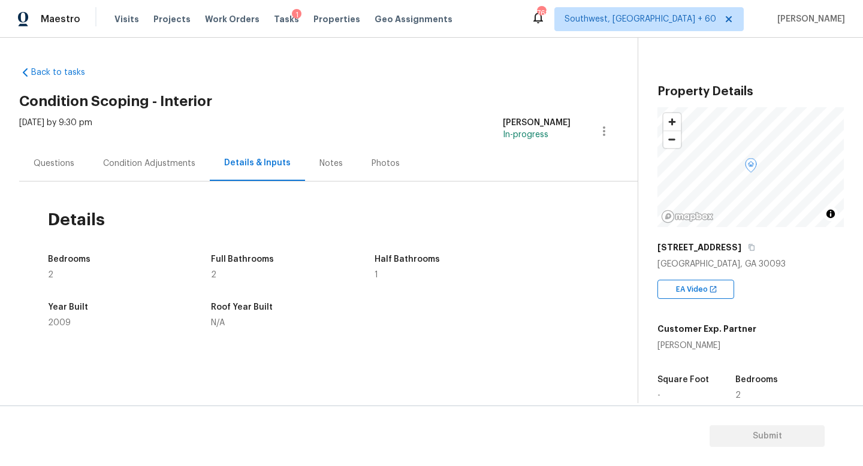
click at [178, 153] on div "Condition Adjustments" at bounding box center [149, 163] width 121 height 35
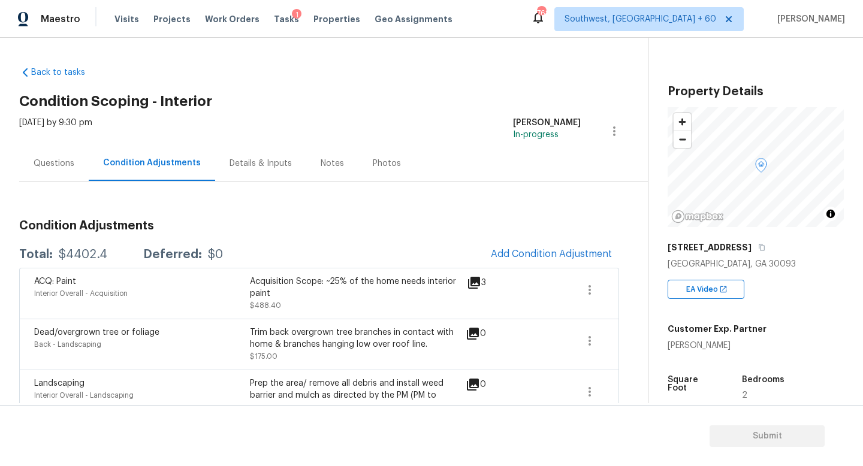
click at [75, 173] on div "Questions" at bounding box center [54, 163] width 70 height 35
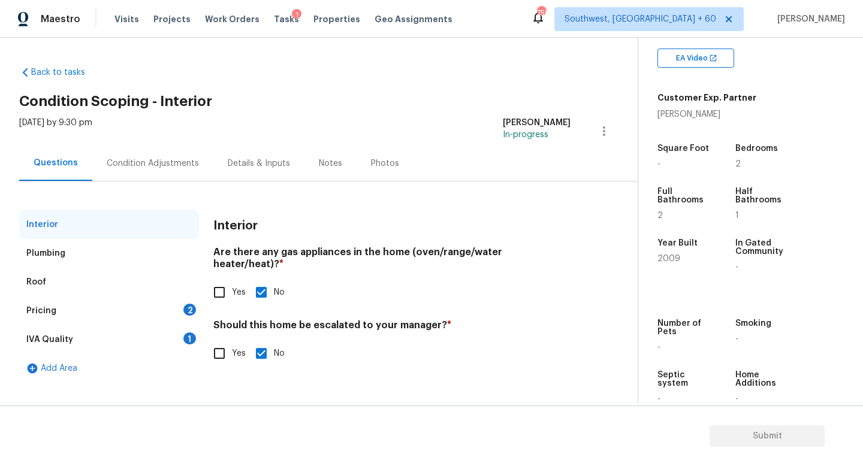
scroll to position [252, 0]
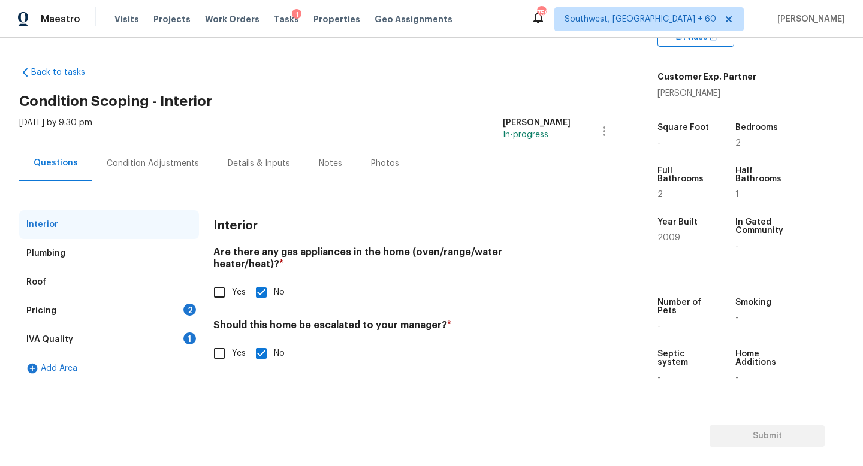
click at [667, 239] on span "2009" at bounding box center [668, 238] width 23 height 8
copy span "2009"
click at [88, 251] on div "Plumbing" at bounding box center [109, 253] width 180 height 29
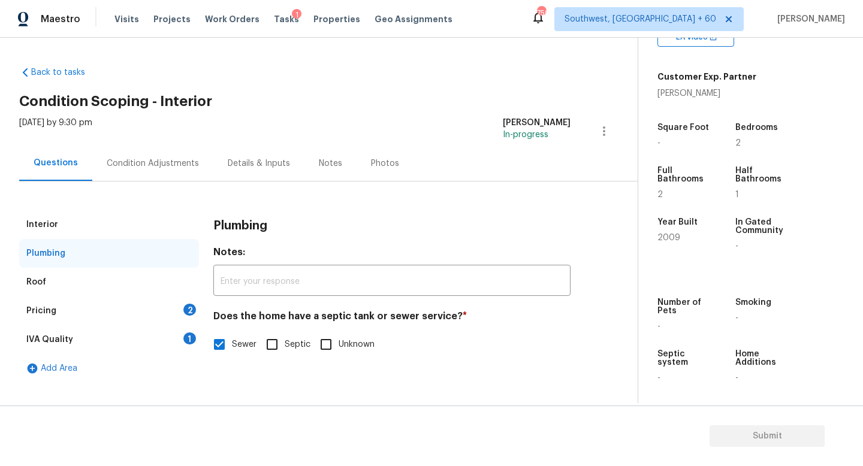
click at [86, 218] on div "Interior" at bounding box center [109, 224] width 180 height 29
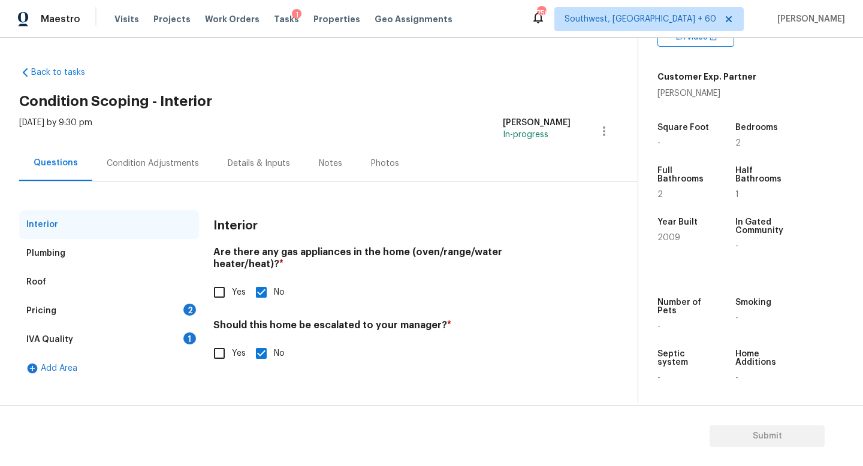
click at [86, 251] on div "Plumbing" at bounding box center [109, 253] width 180 height 29
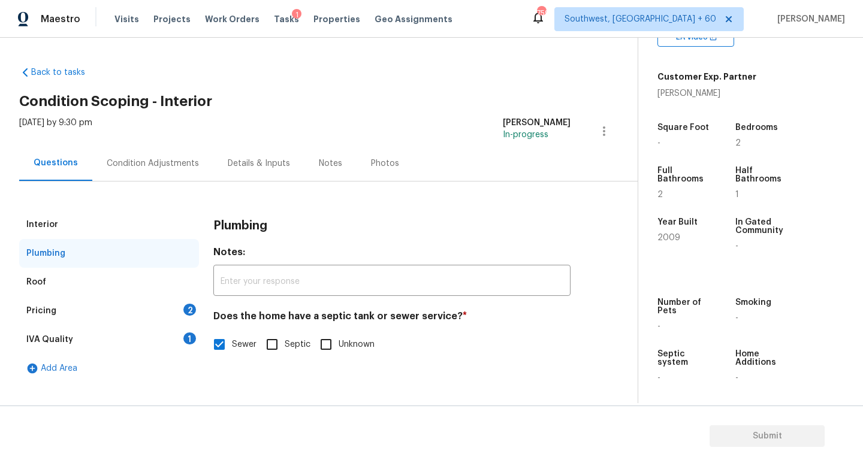
click at [83, 282] on div "Roof" at bounding box center [109, 282] width 180 height 29
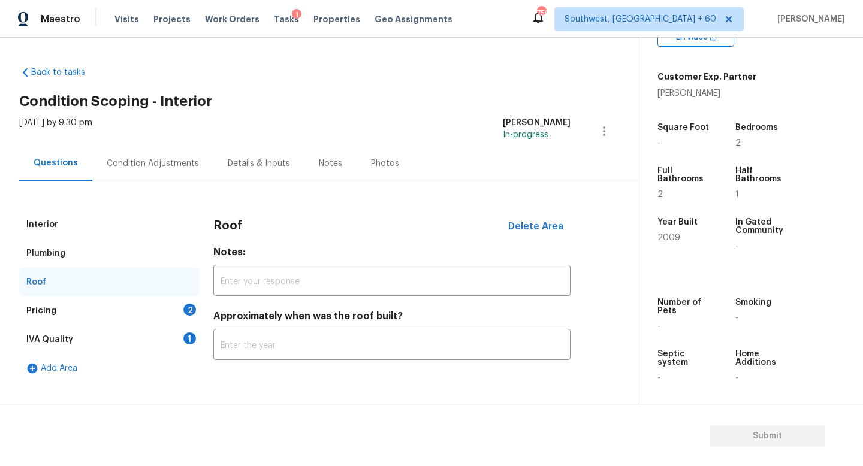
click at [82, 310] on div "Pricing 2" at bounding box center [109, 311] width 180 height 29
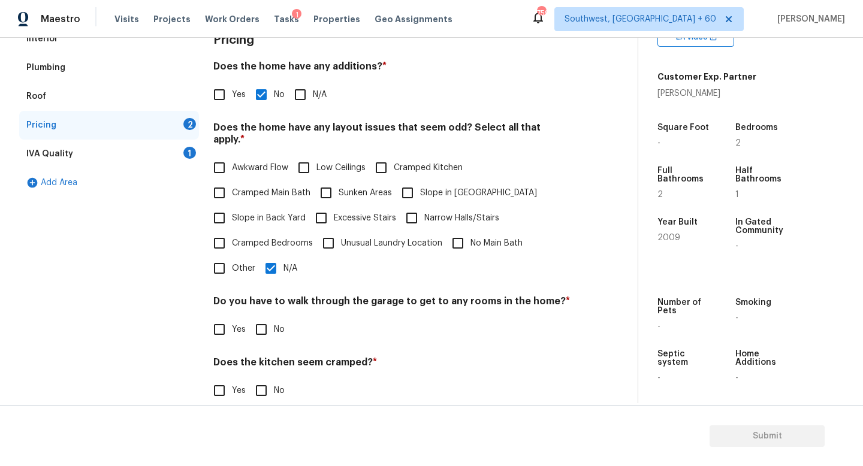
scroll to position [203, 0]
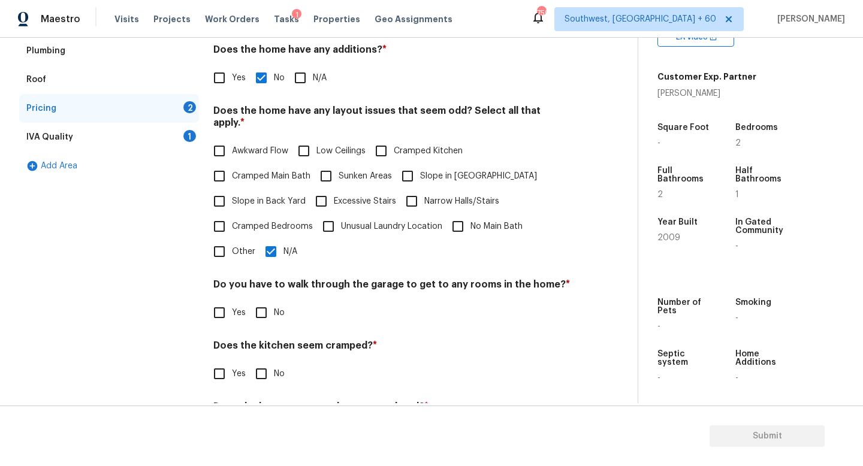
click at [262, 301] on input "No" at bounding box center [261, 312] width 25 height 25
checkbox input "true"
click at [267, 364] on input "No" at bounding box center [261, 373] width 25 height 25
checkbox input "true"
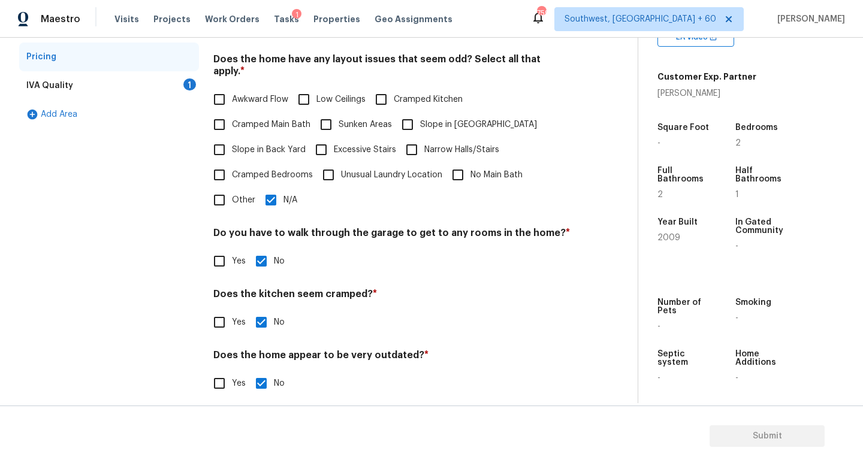
scroll to position [253, 0]
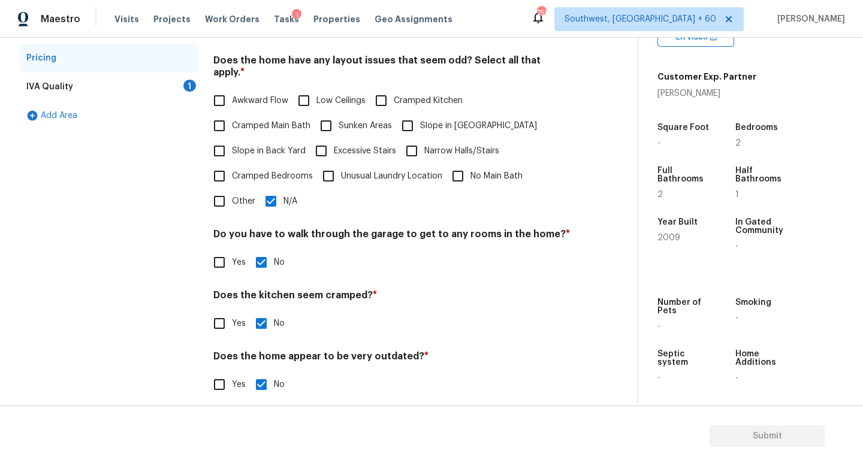
click at [77, 90] on div "IVA Quality 1" at bounding box center [109, 87] width 180 height 29
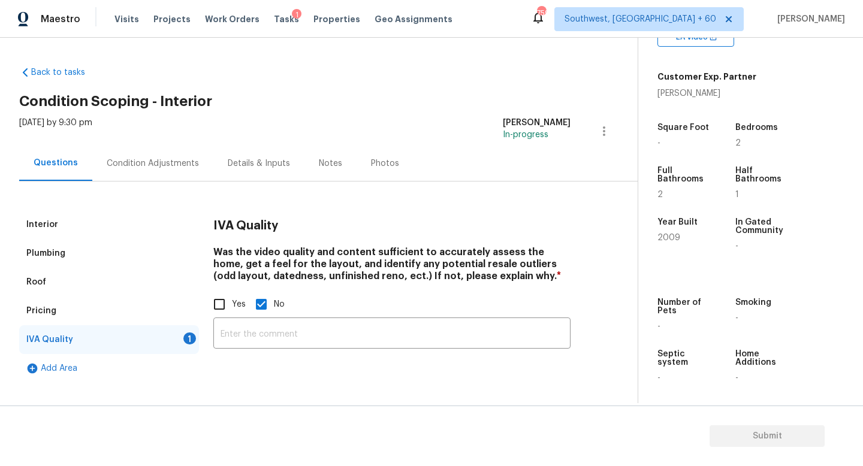
scroll to position [0, 0]
click at [178, 162] on div "Condition Adjustments" at bounding box center [153, 164] width 92 height 12
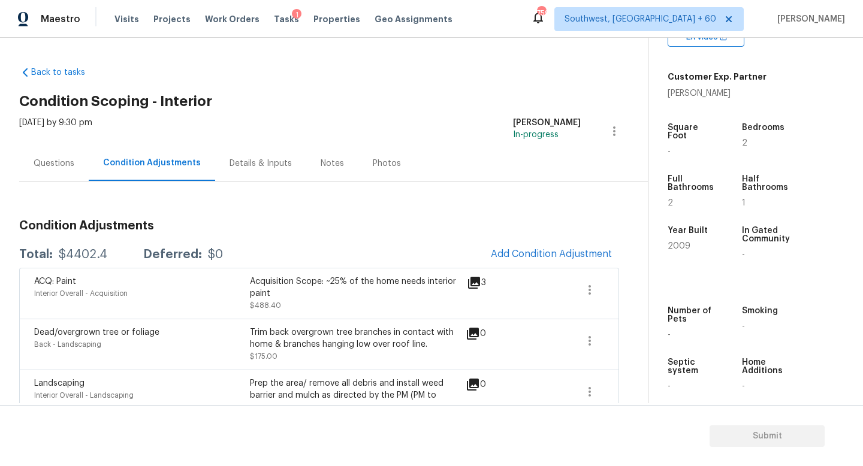
click at [83, 257] on div "$4402.4" at bounding box center [83, 255] width 49 height 12
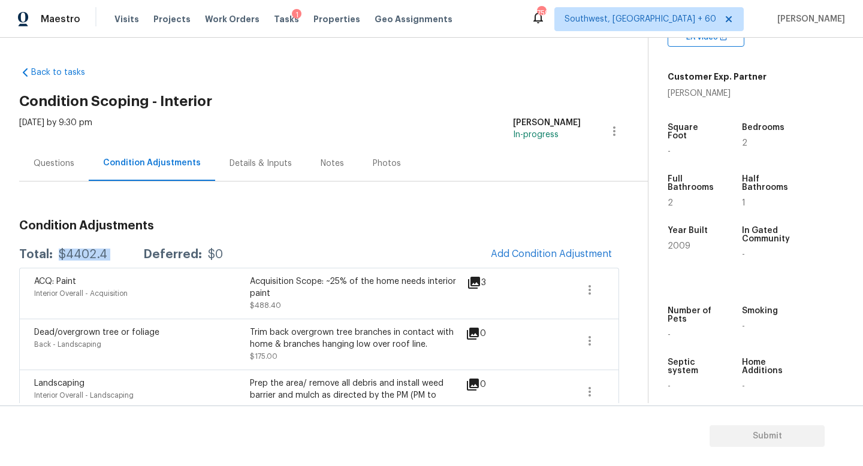
click at [83, 257] on div "$4402.4" at bounding box center [83, 255] width 49 height 12
copy div "$4402.4"
click at [64, 164] on div "Questions" at bounding box center [54, 164] width 41 height 12
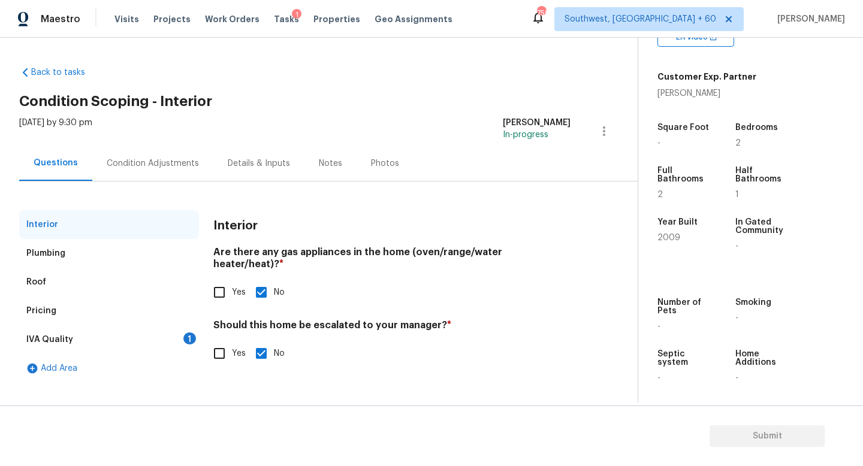
click at [125, 163] on div "Condition Adjustments" at bounding box center [153, 164] width 92 height 12
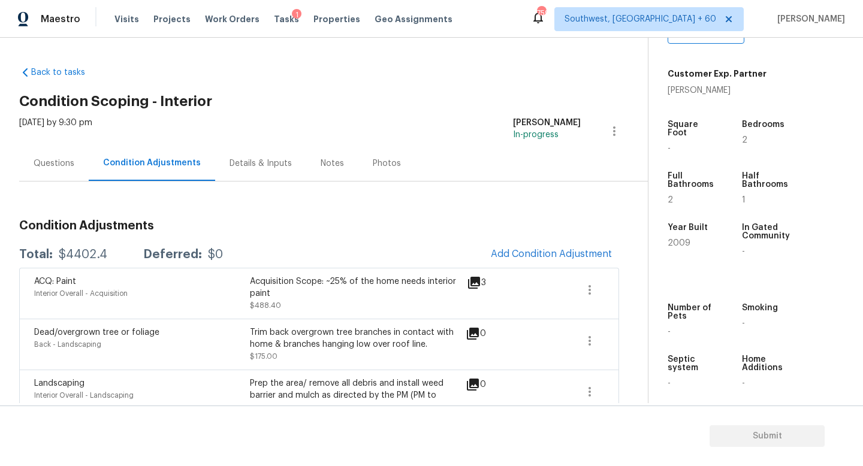
click at [77, 163] on div "Questions" at bounding box center [54, 163] width 70 height 35
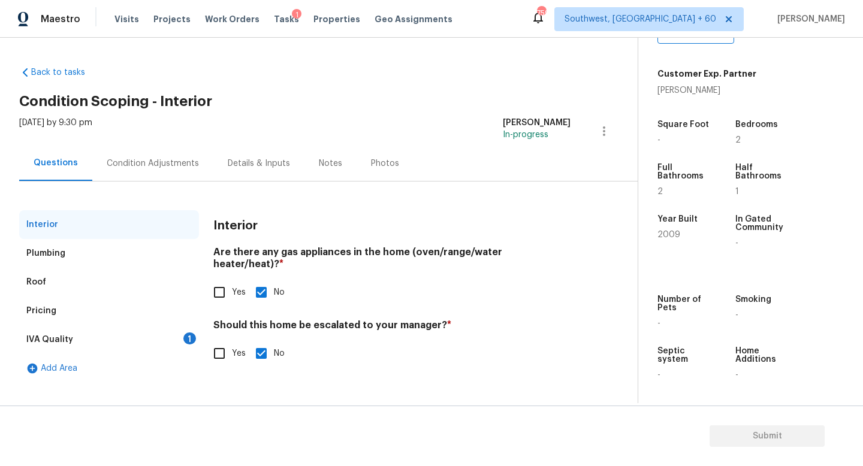
click at [122, 165] on div "Condition Adjustments" at bounding box center [153, 164] width 92 height 12
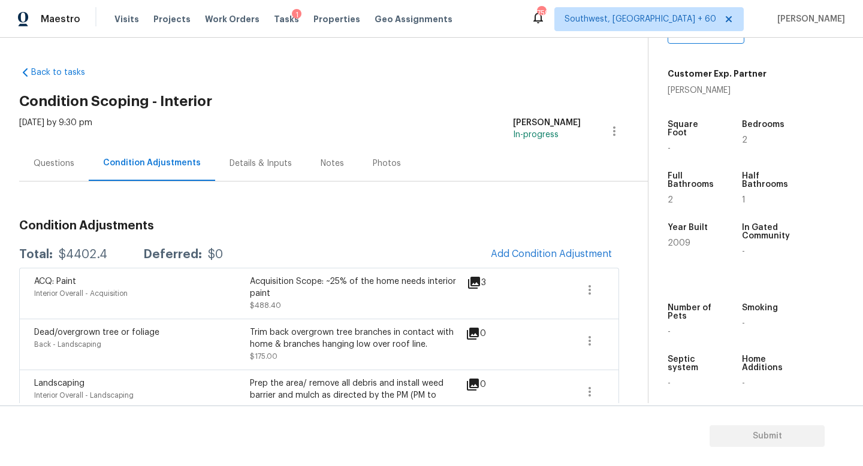
click at [67, 164] on div "Questions" at bounding box center [54, 164] width 41 height 12
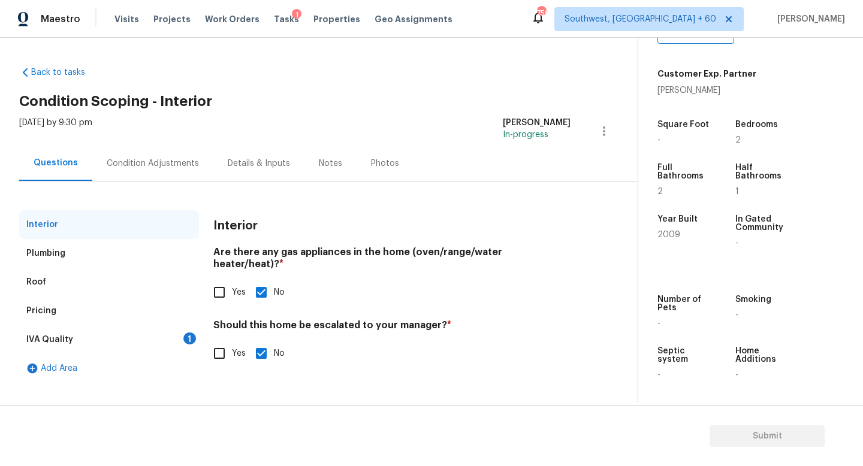
click at [117, 261] on div "Plumbing" at bounding box center [109, 253] width 180 height 29
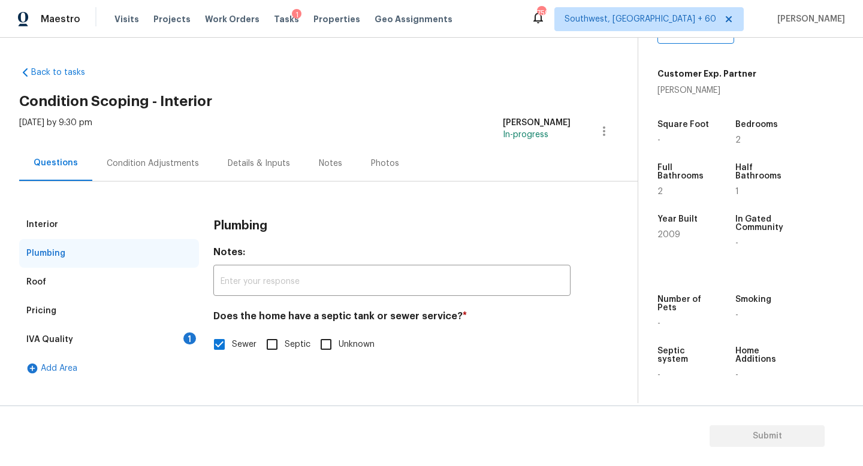
click at [116, 279] on div "Roof" at bounding box center [109, 282] width 180 height 29
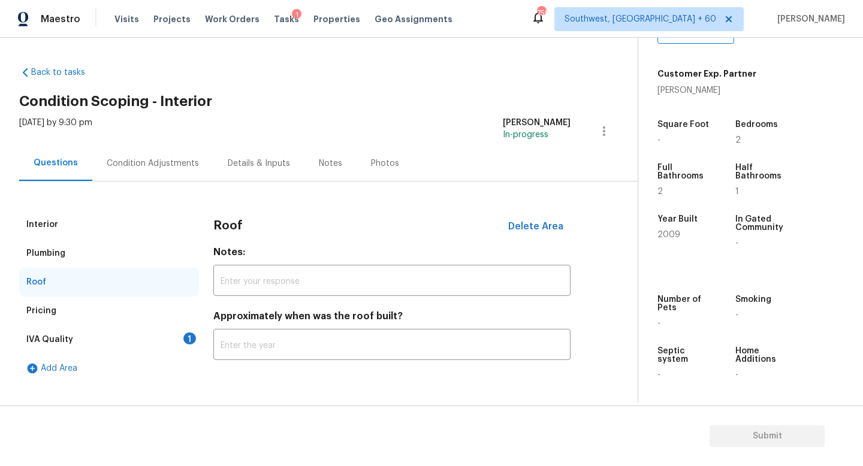
click at [110, 302] on div "Pricing" at bounding box center [109, 311] width 180 height 29
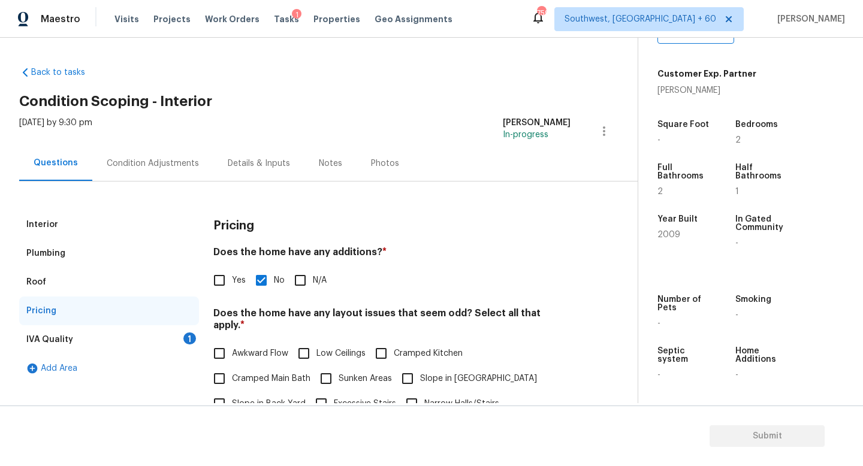
click at [111, 341] on div "IVA Quality 1" at bounding box center [109, 339] width 180 height 29
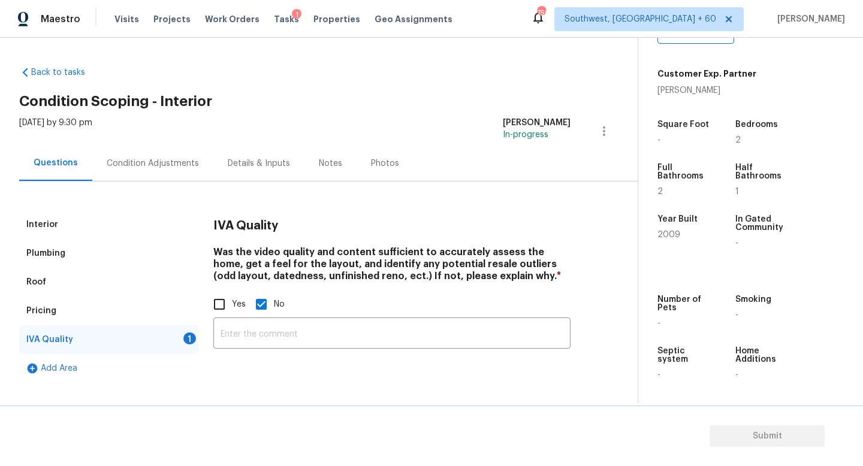
click at [109, 321] on div "Pricing" at bounding box center [109, 311] width 180 height 29
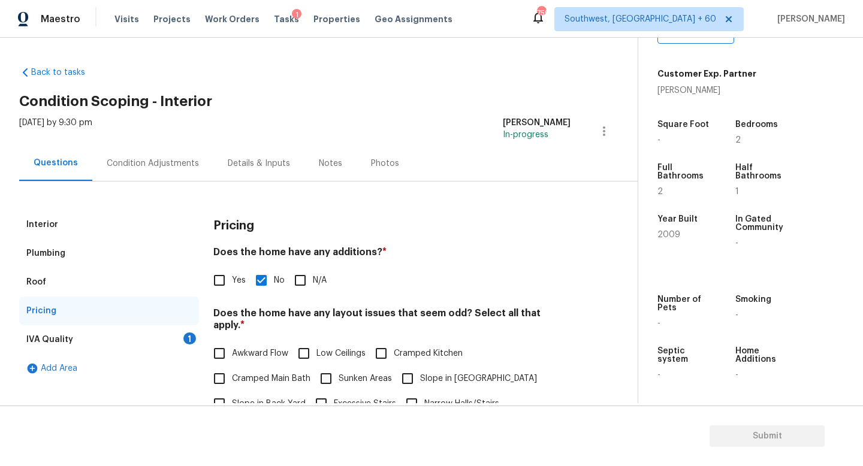
scroll to position [253, 0]
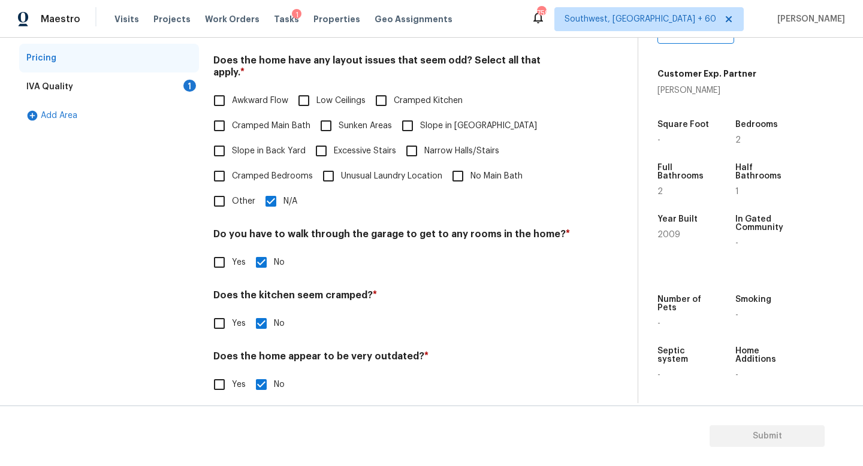
click at [104, 80] on div "IVA Quality 1" at bounding box center [109, 87] width 180 height 29
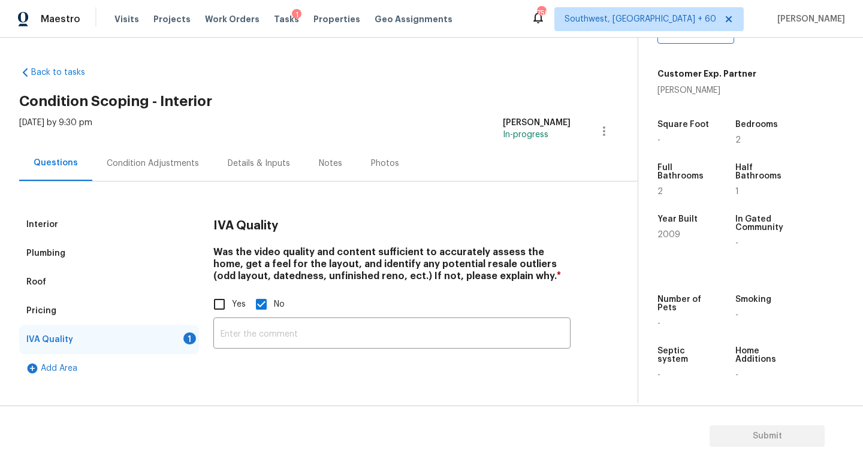
click at [85, 221] on div "Interior" at bounding box center [109, 224] width 180 height 29
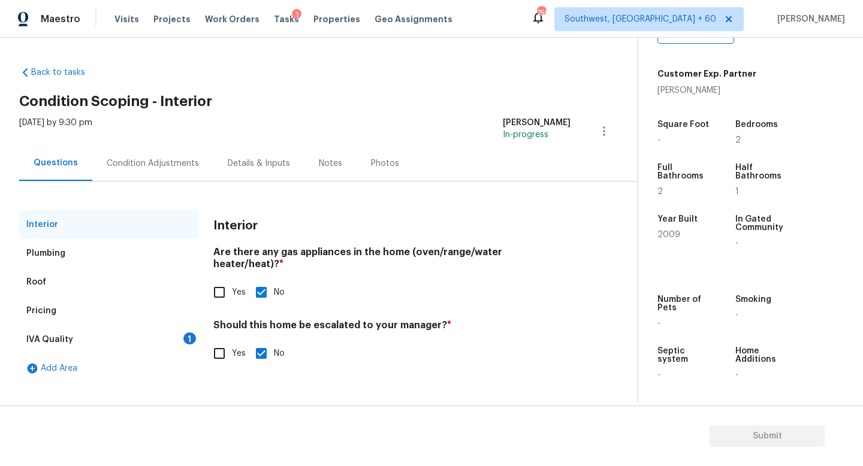
click at [87, 235] on div "Interior" at bounding box center [109, 224] width 180 height 29
click at [87, 246] on div "Plumbing" at bounding box center [109, 253] width 180 height 29
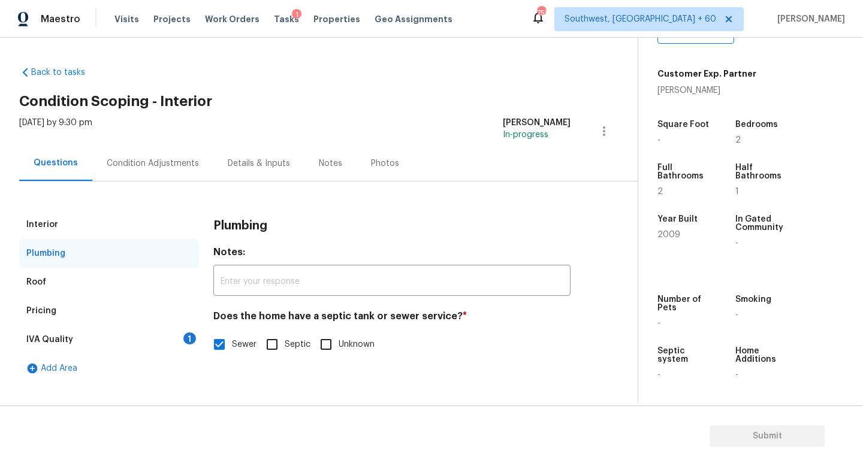
click at [70, 277] on div "Roof" at bounding box center [109, 282] width 180 height 29
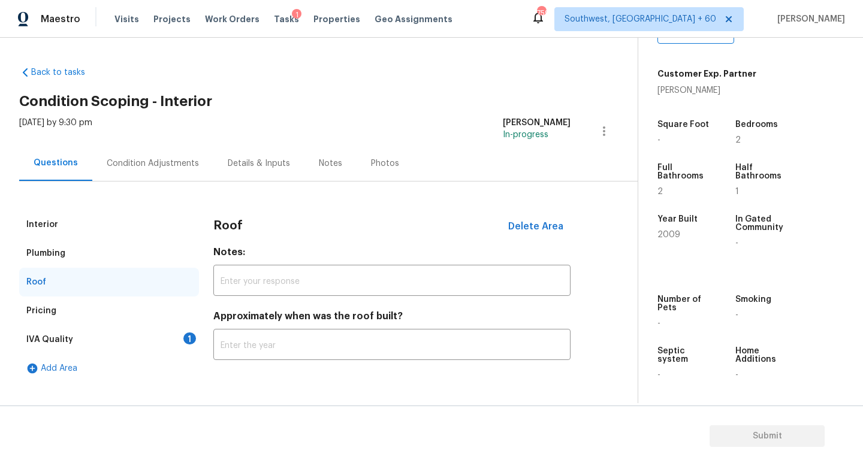
click at [62, 307] on div "Pricing" at bounding box center [109, 311] width 180 height 29
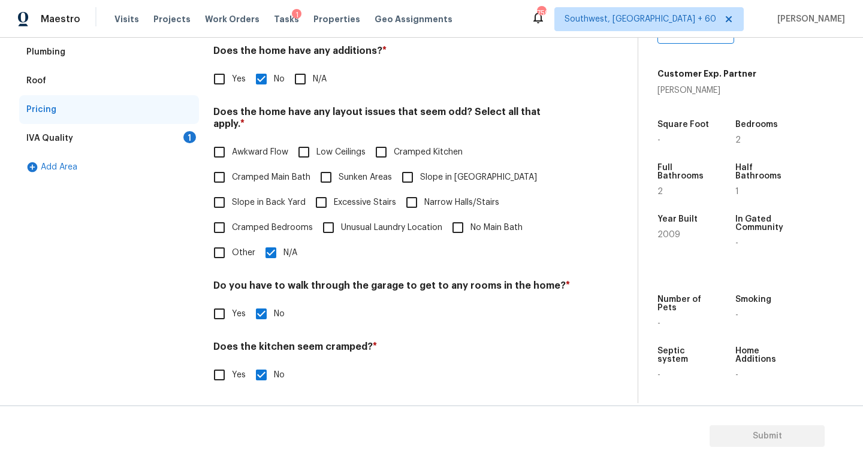
scroll to position [253, 0]
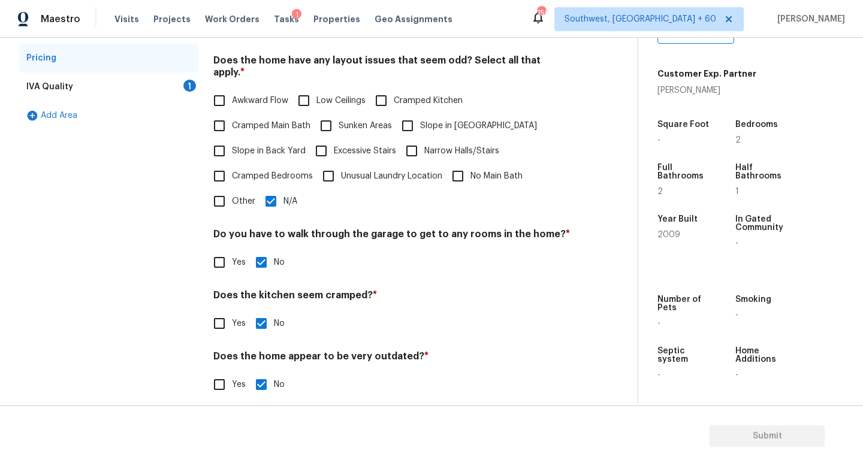
click at [104, 95] on div "IVA Quality 1" at bounding box center [109, 87] width 180 height 29
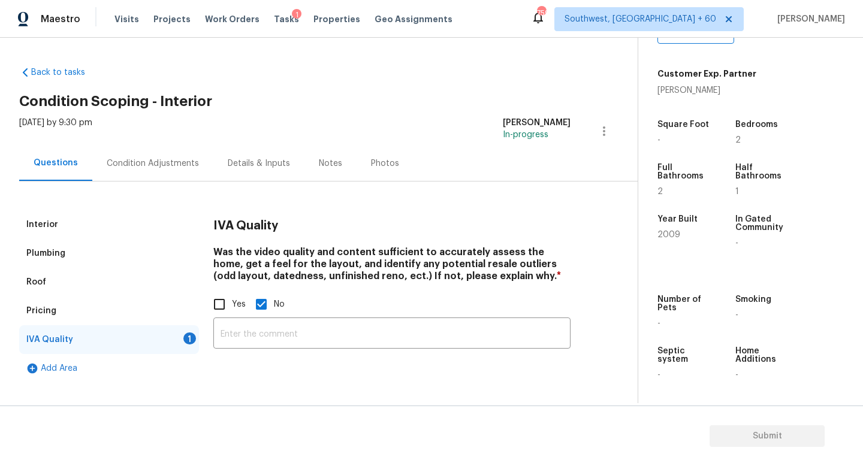
click at [82, 228] on div "Interior" at bounding box center [109, 224] width 180 height 29
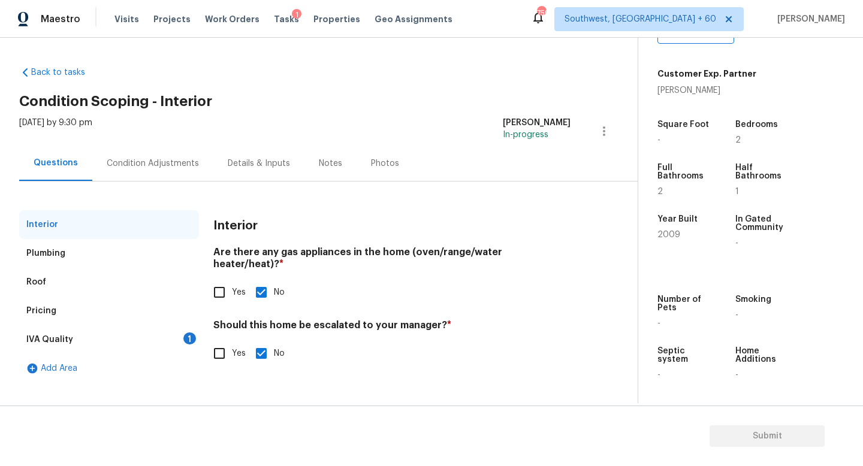
click at [85, 249] on div "Plumbing" at bounding box center [109, 253] width 180 height 29
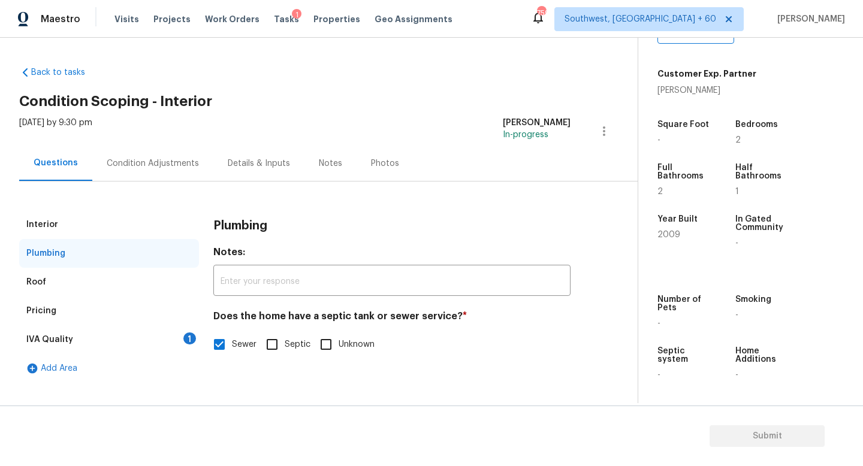
click at [108, 279] on div "Roof" at bounding box center [109, 282] width 180 height 29
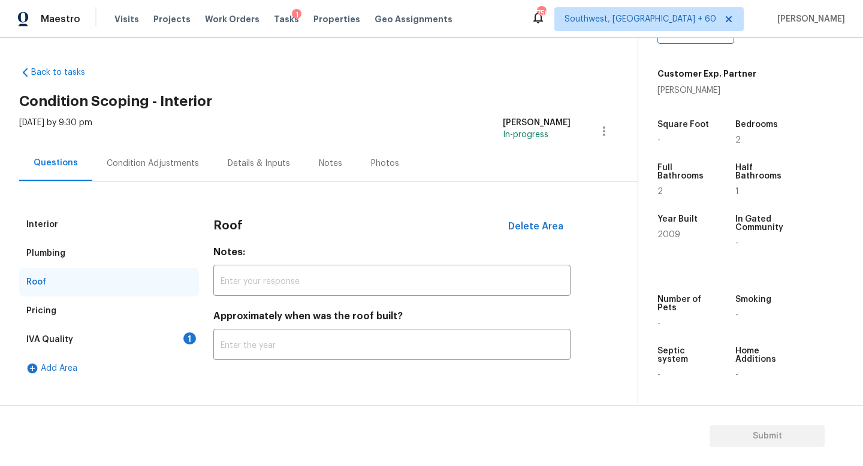
click at [106, 309] on div "Pricing" at bounding box center [109, 311] width 180 height 29
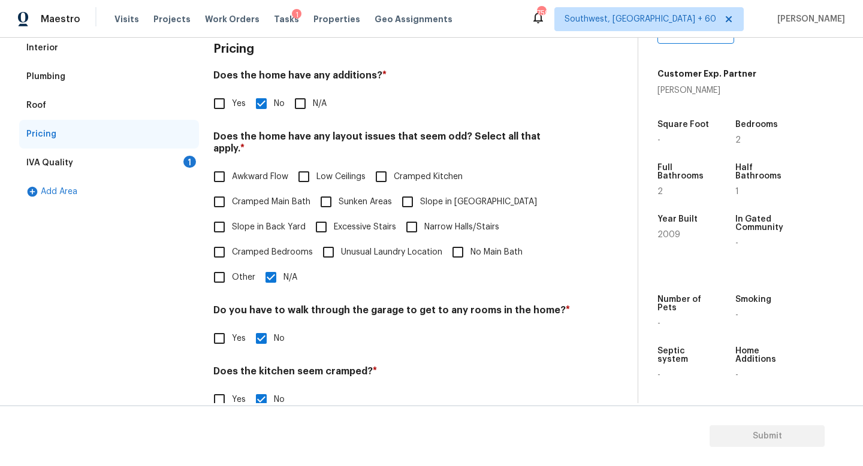
scroll to position [253, 0]
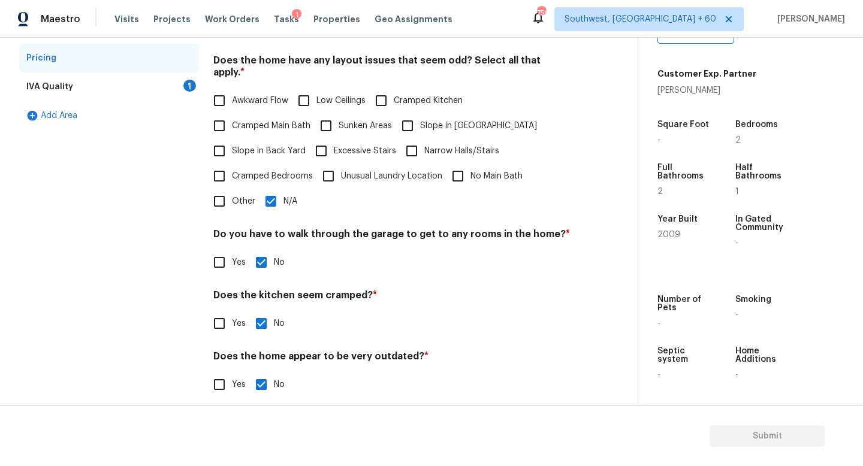
click at [66, 79] on div "IVA Quality 1" at bounding box center [109, 87] width 180 height 29
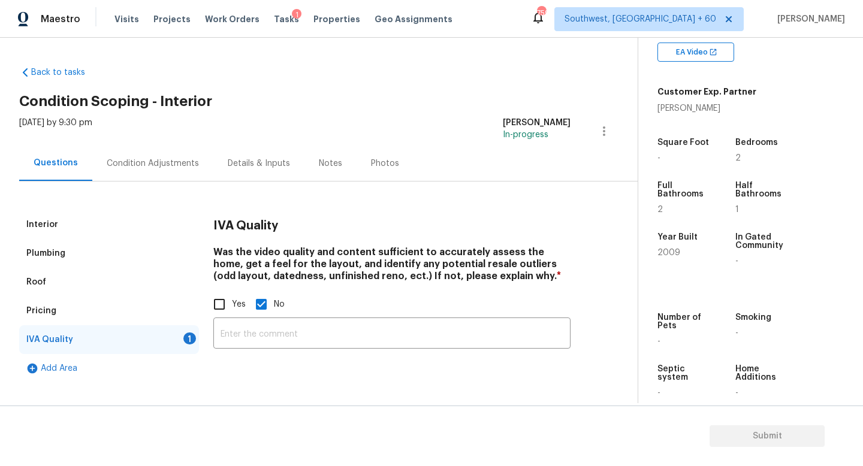
scroll to position [255, 0]
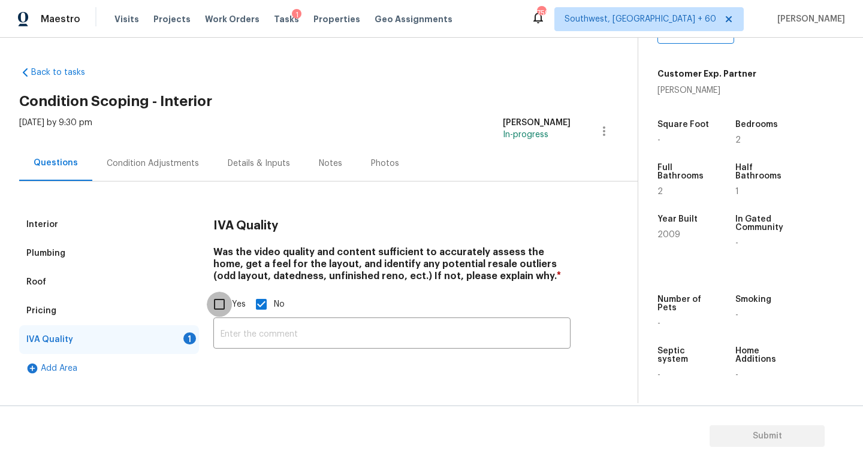
click at [222, 306] on input "Yes" at bounding box center [219, 304] width 25 height 25
checkbox input "true"
checkbox input "false"
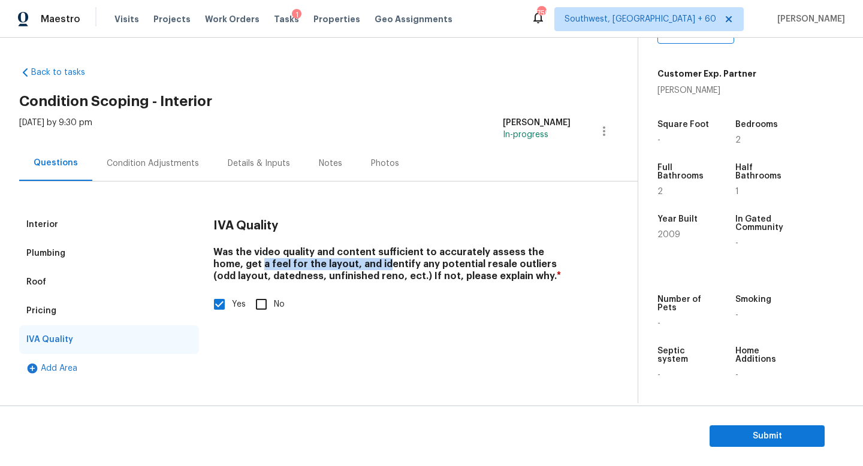
drag, startPoint x: 230, startPoint y: 261, endPoint x: 357, endPoint y: 259, distance: 127.1
click at [357, 259] on h4 "Was the video quality and content sufficient to accurately assess the home, get…" at bounding box center [391, 266] width 357 height 41
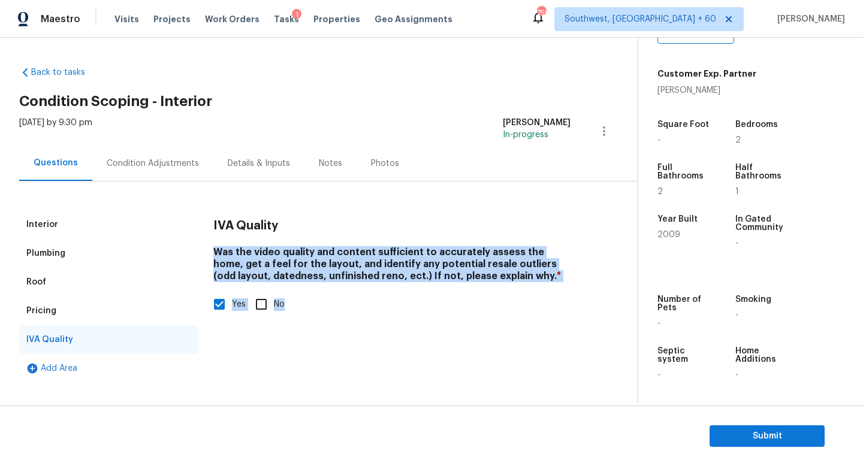
drag, startPoint x: 214, startPoint y: 254, endPoint x: 492, endPoint y: 292, distance: 280.7
click at [492, 292] on div "Was the video quality and content sufficient to accurately assess the home, get…" at bounding box center [391, 281] width 357 height 71
click at [492, 285] on h4 "Was the video quality and content sufficient to accurately assess the home, get…" at bounding box center [391, 266] width 357 height 41
drag, startPoint x: 492, startPoint y: 285, endPoint x: 225, endPoint y: 248, distance: 269.9
click at [225, 248] on h4 "Was the video quality and content sufficient to accurately assess the home, get…" at bounding box center [391, 266] width 357 height 41
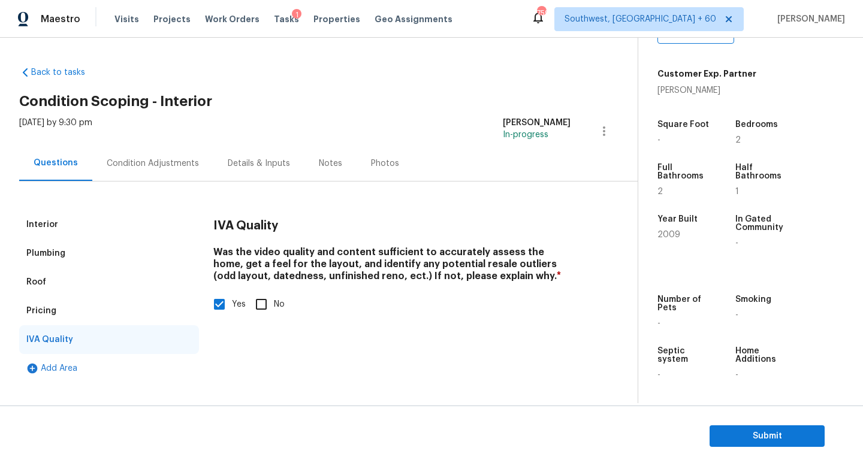
click at [215, 249] on h4 "Was the video quality and content sufficient to accurately assess the home, get…" at bounding box center [391, 266] width 357 height 41
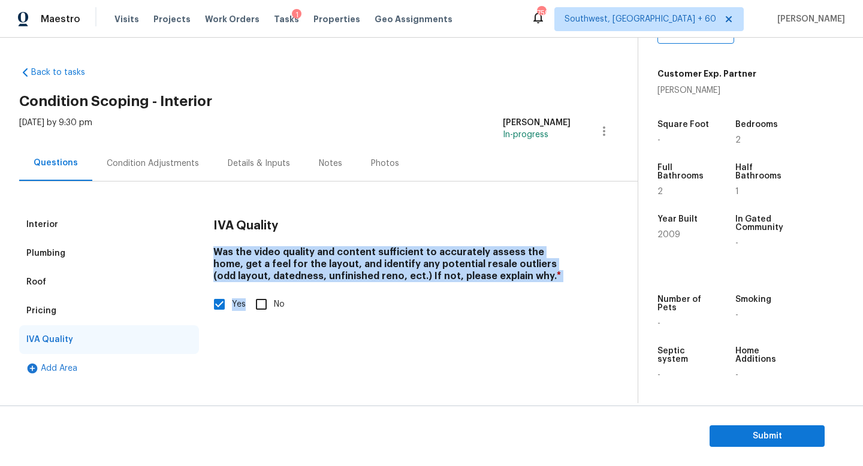
drag, startPoint x: 215, startPoint y: 249, endPoint x: 503, endPoint y: 290, distance: 290.6
click at [503, 290] on div "Was the video quality and content sufficient to accurately assess the home, get…" at bounding box center [391, 281] width 357 height 71
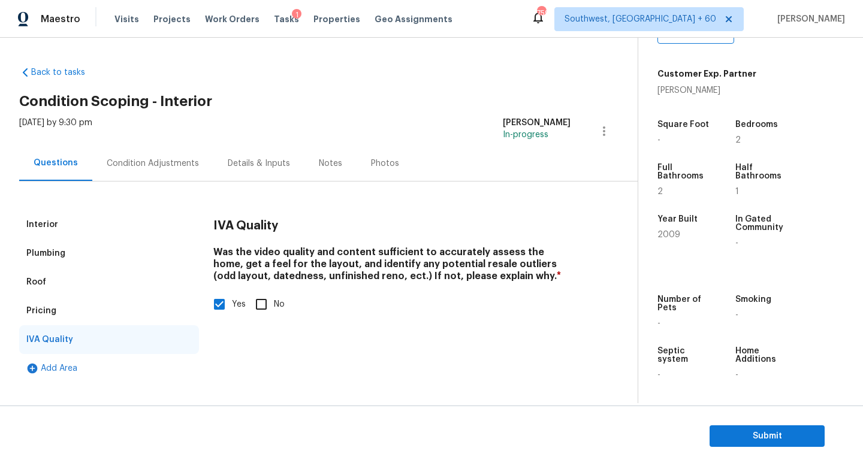
click at [61, 321] on div "Pricing" at bounding box center [109, 311] width 180 height 29
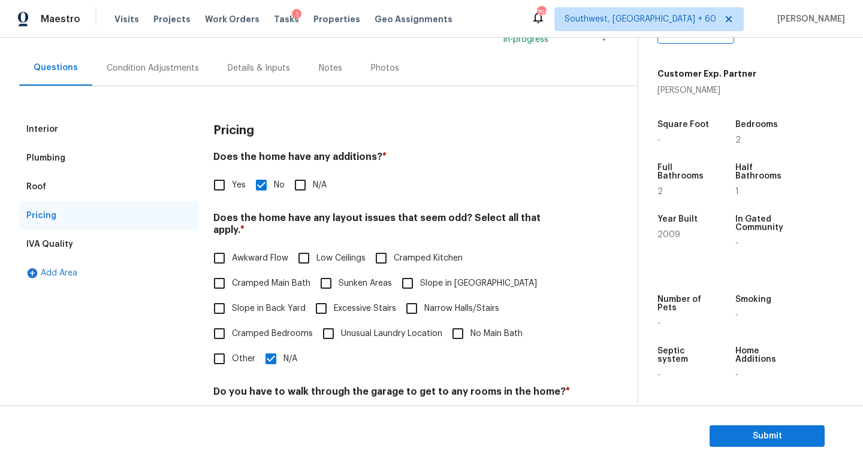
scroll to position [253, 0]
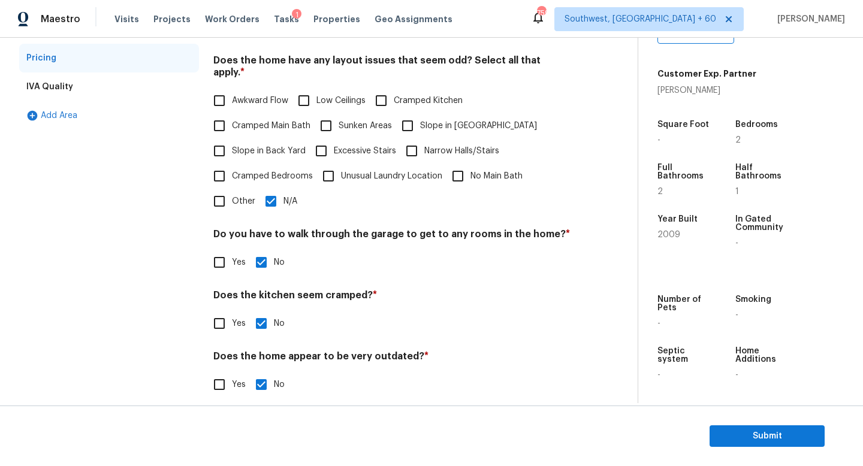
click at [140, 92] on div "IVA Quality" at bounding box center [109, 87] width 180 height 29
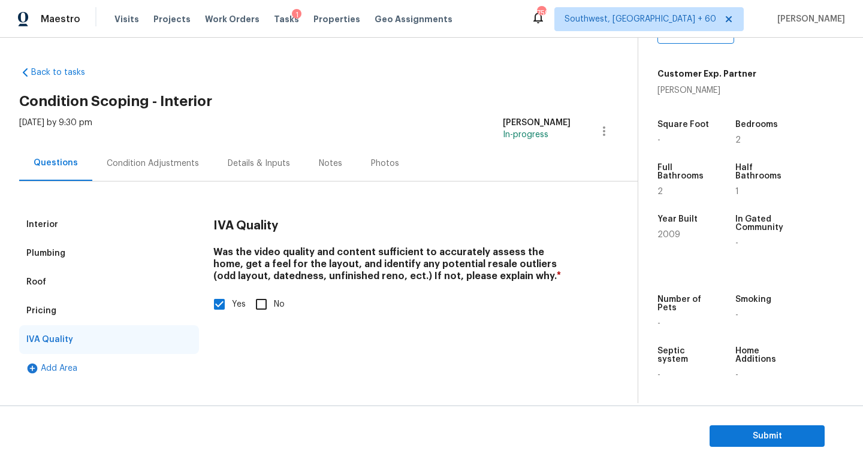
click at [291, 252] on h4 "Was the video quality and content sufficient to accurately assess the home, get…" at bounding box center [391, 266] width 357 height 41
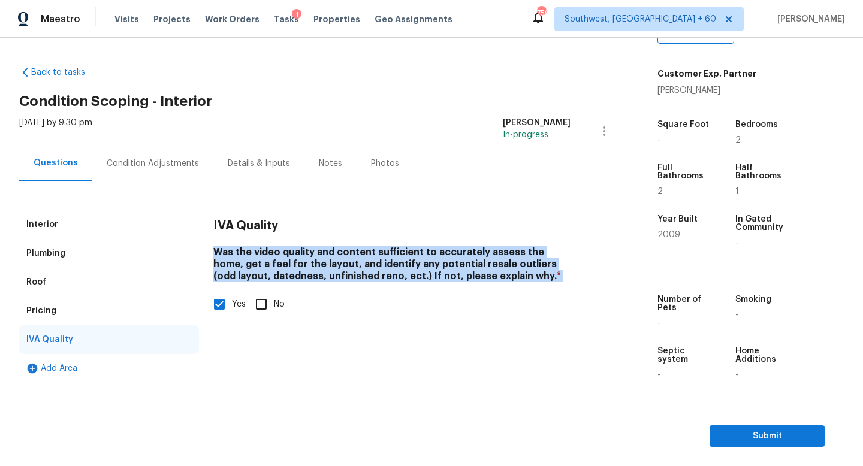
click at [291, 252] on h4 "Was the video quality and content sufficient to accurately assess the home, get…" at bounding box center [391, 266] width 357 height 41
click at [743, 441] on span "Submit" at bounding box center [767, 436] width 96 height 15
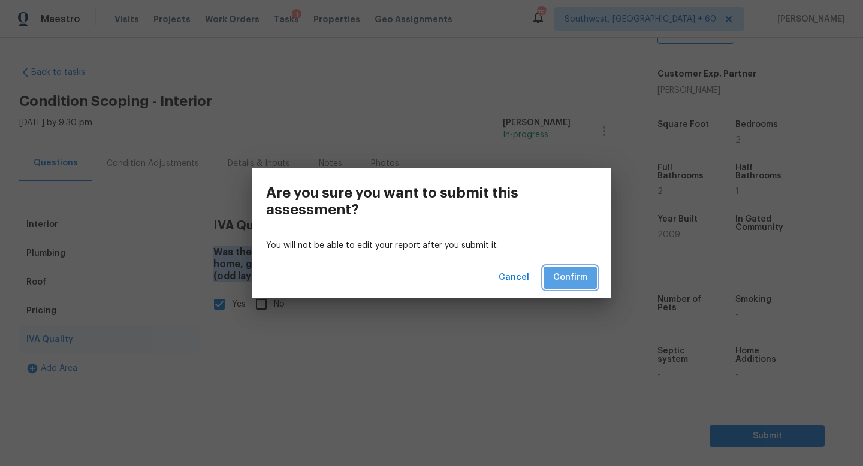
click at [577, 283] on span "Confirm" at bounding box center [570, 277] width 34 height 15
